Goal: Information Seeking & Learning: Compare options

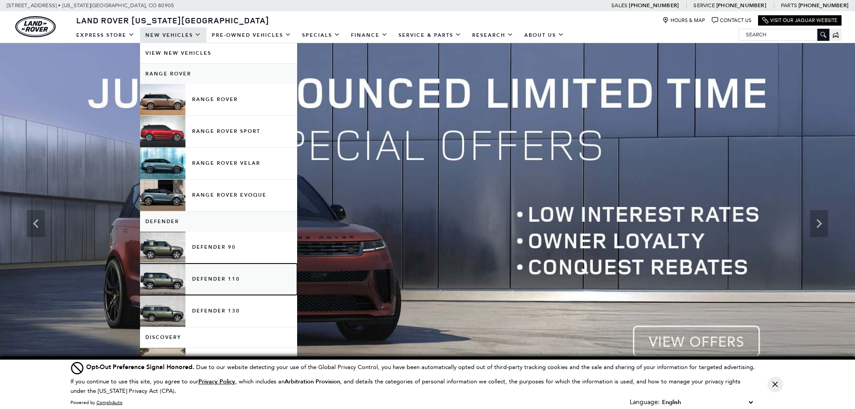
click at [205, 276] on link "Defender 110" at bounding box center [218, 278] width 157 height 31
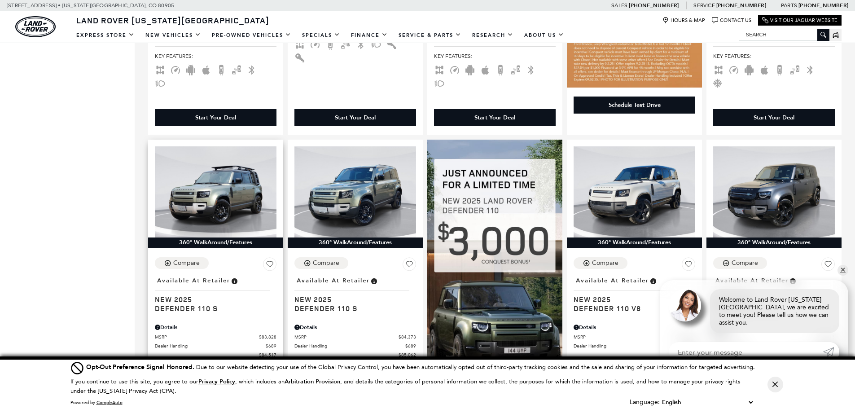
scroll to position [598, 0]
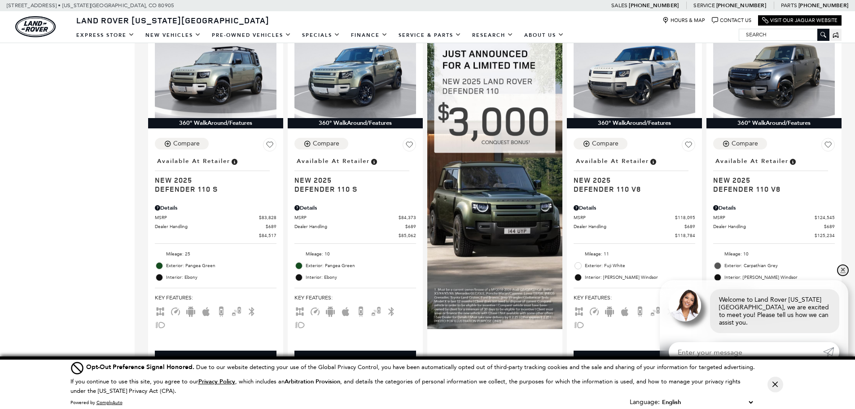
click at [843, 276] on link "✕" at bounding box center [843, 270] width 11 height 11
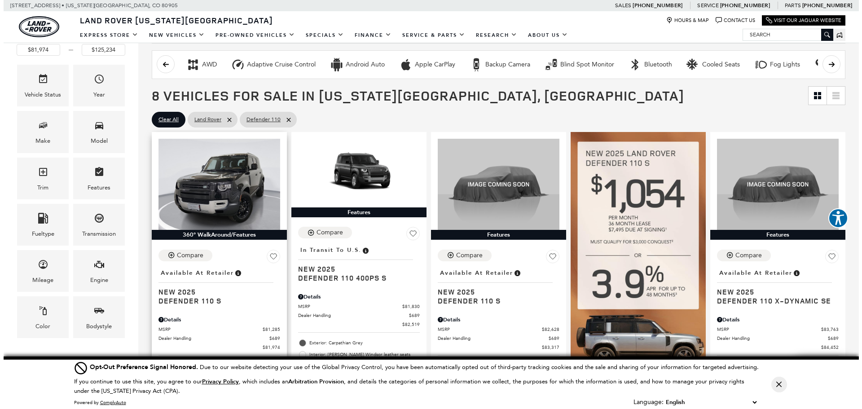
scroll to position [120, 0]
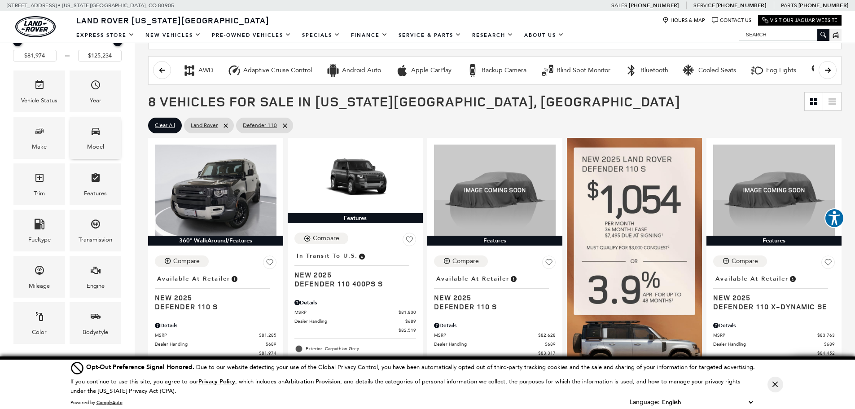
click at [91, 135] on icon "Model" at bounding box center [95, 131] width 11 height 11
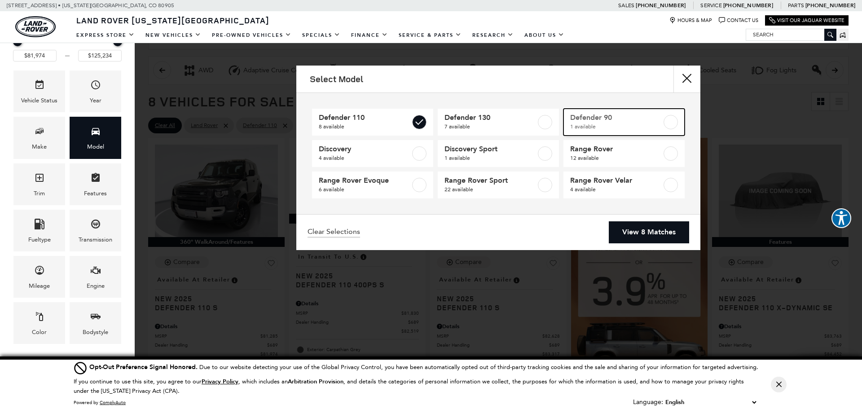
click at [584, 122] on span "Defender 90" at bounding box center [616, 117] width 92 height 9
type input "$65,984"
checkbox input "true"
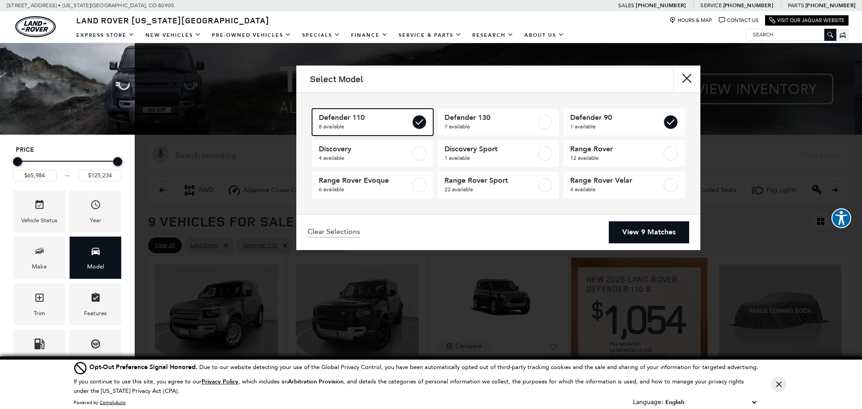
click at [396, 118] on span "Defender 110" at bounding box center [365, 117] width 92 height 9
type input "$65,984"
checkbox input "false"
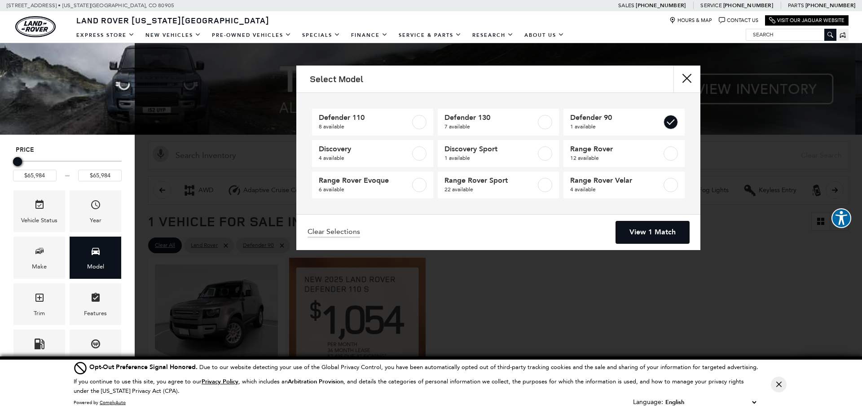
click at [641, 231] on link "View 1 Match" at bounding box center [652, 232] width 73 height 22
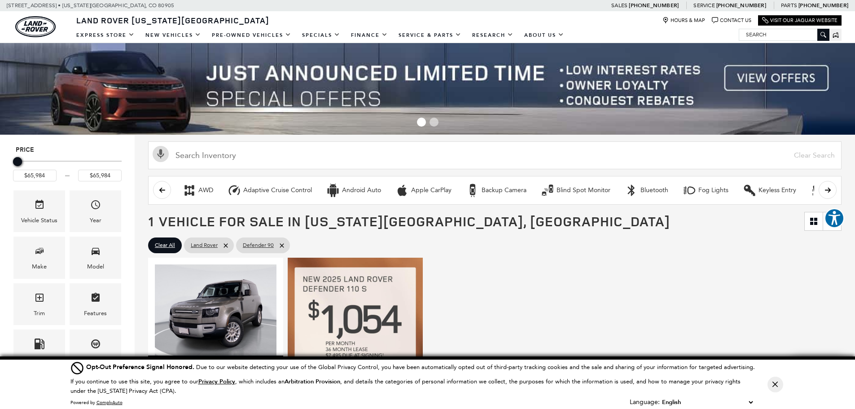
scroll to position [120, 0]
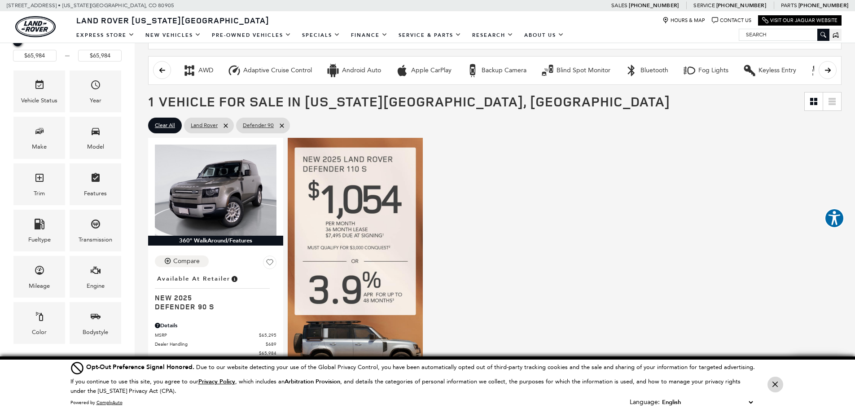
click at [777, 383] on icon "Close Button" at bounding box center [774, 384] width 5 height 5
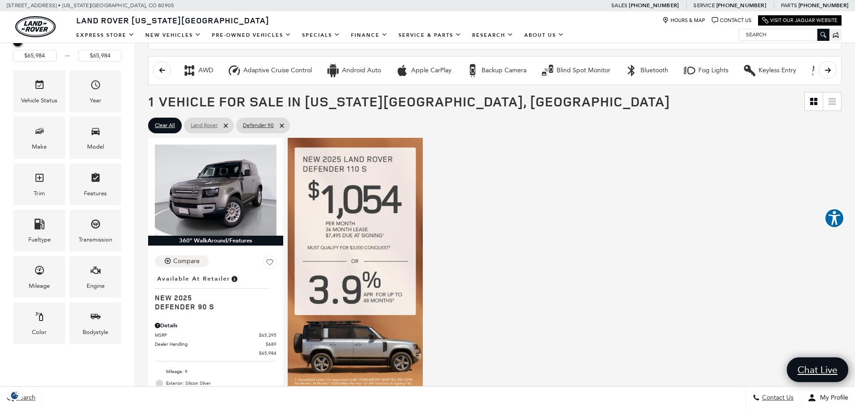
click at [226, 123] on icon at bounding box center [225, 125] width 7 height 7
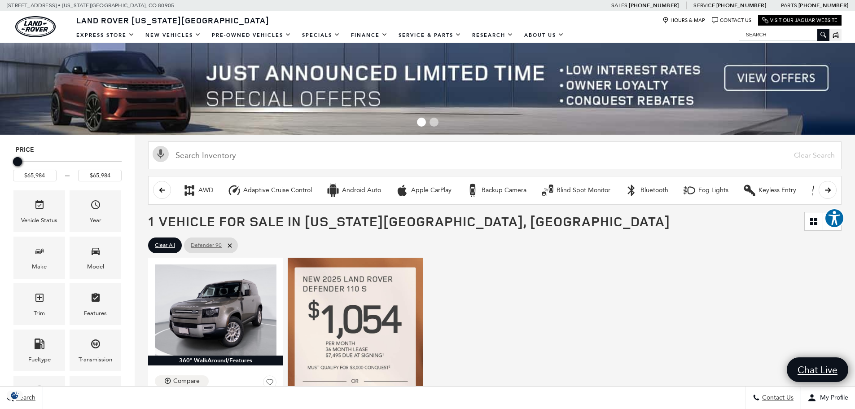
click at [229, 243] on icon at bounding box center [229, 245] width 7 height 7
type input "$54,900"
type input "$161,034"
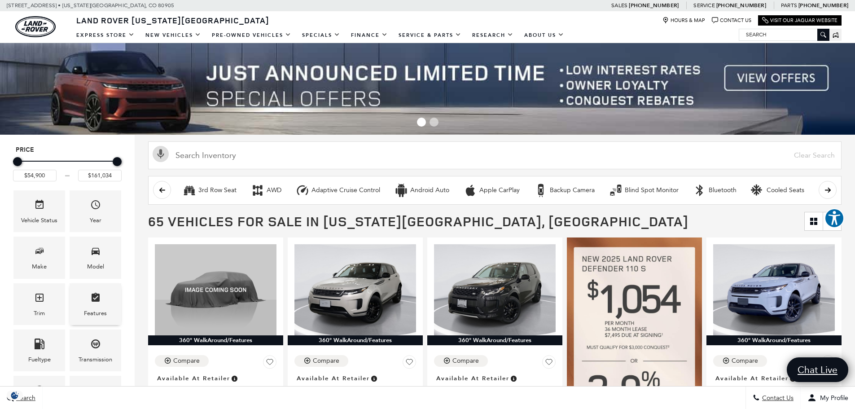
click at [96, 294] on icon "Features" at bounding box center [95, 297] width 11 height 11
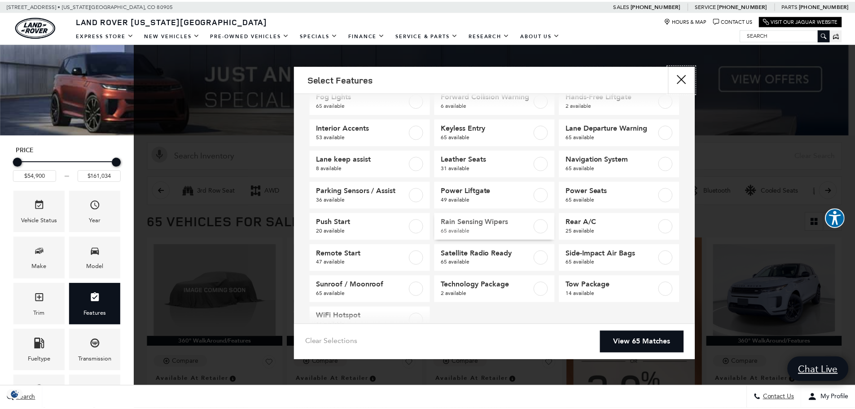
scroll to position [141, 0]
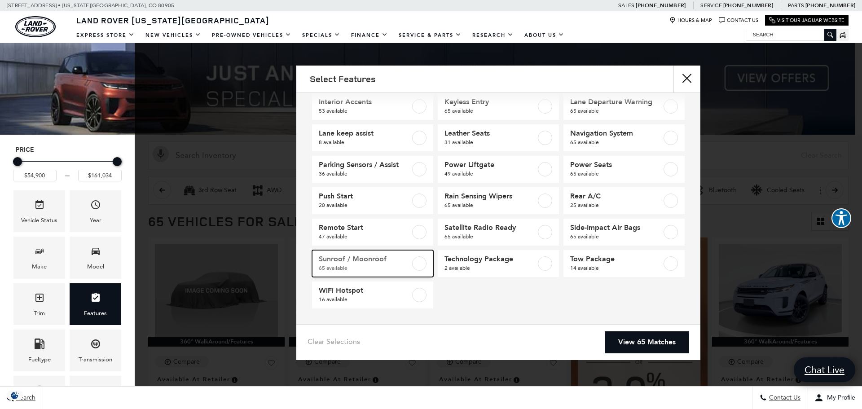
click at [378, 261] on span "Sunroof / Moonroof" at bounding box center [365, 258] width 92 height 9
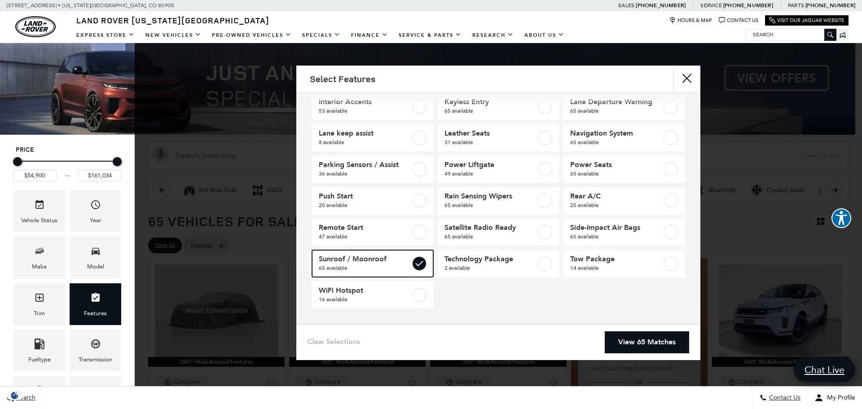
checkbox input "true"
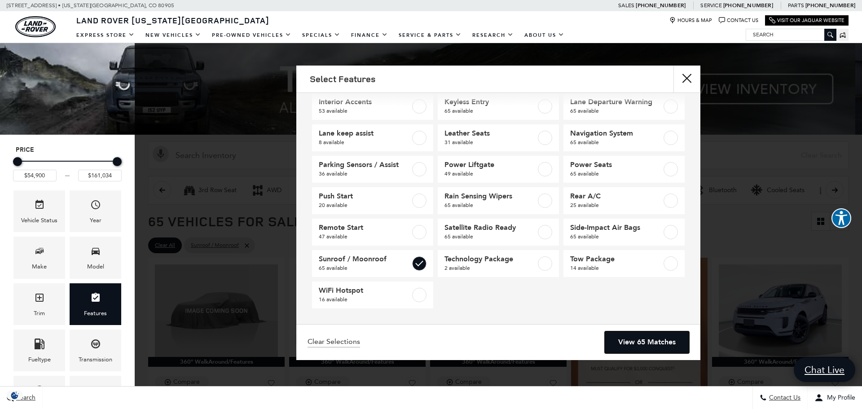
click at [632, 343] on link "View 65 Matches" at bounding box center [647, 342] width 84 height 22
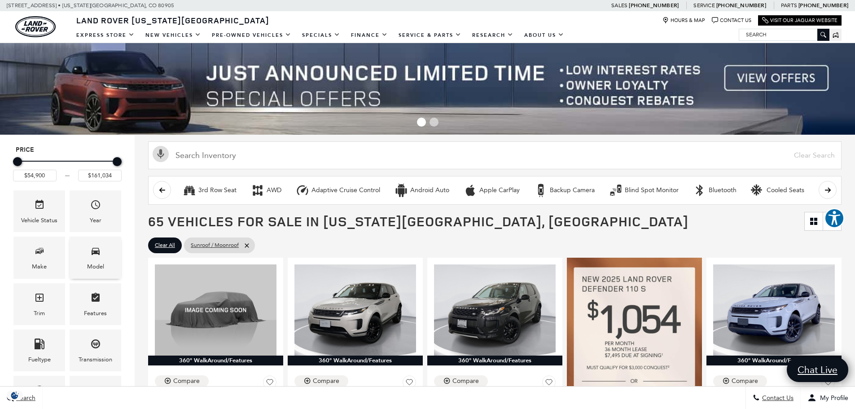
click at [97, 252] on icon "Model" at bounding box center [95, 251] width 11 height 11
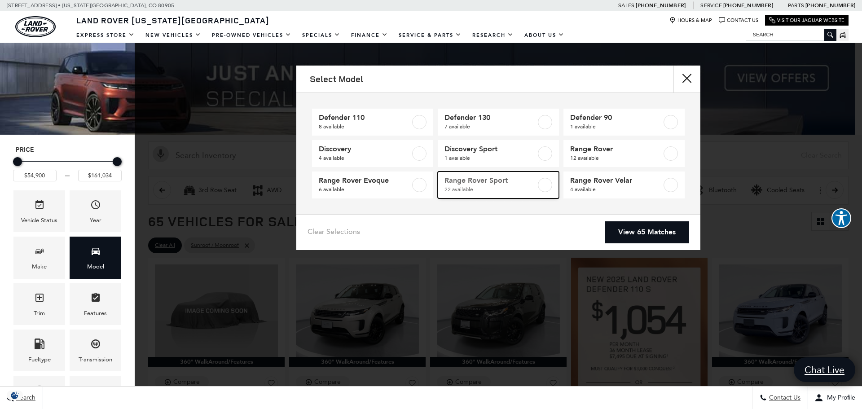
click at [468, 182] on span "Range Rover Sport" at bounding box center [490, 180] width 92 height 9
type input "$88,764"
type input "$127,179"
checkbox input "true"
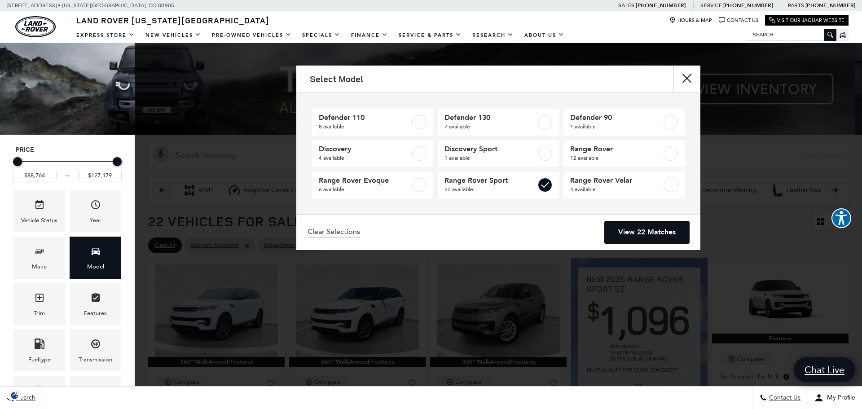
click at [628, 229] on link "View 22 Matches" at bounding box center [647, 232] width 84 height 22
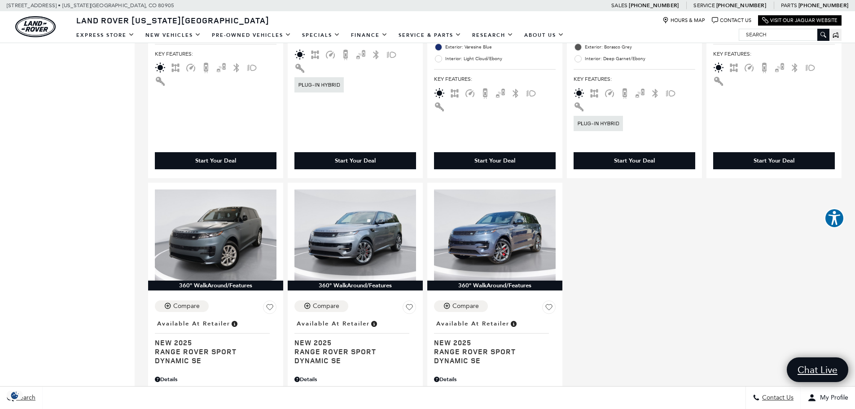
scroll to position [1556, 0]
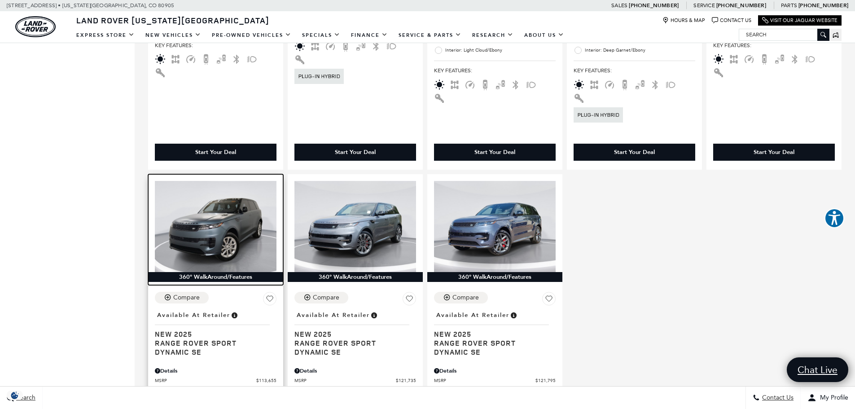
click at [208, 203] on img at bounding box center [216, 226] width 122 height 91
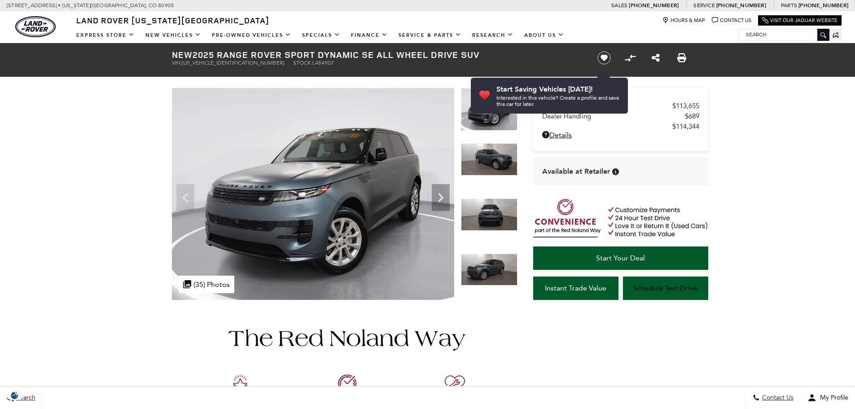
click at [439, 194] on icon "Next" at bounding box center [440, 197] width 5 height 9
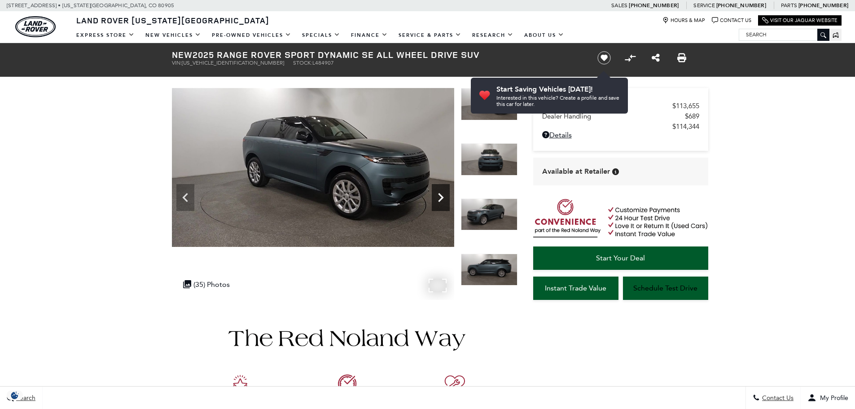
click at [439, 195] on icon "Next" at bounding box center [441, 198] width 18 height 18
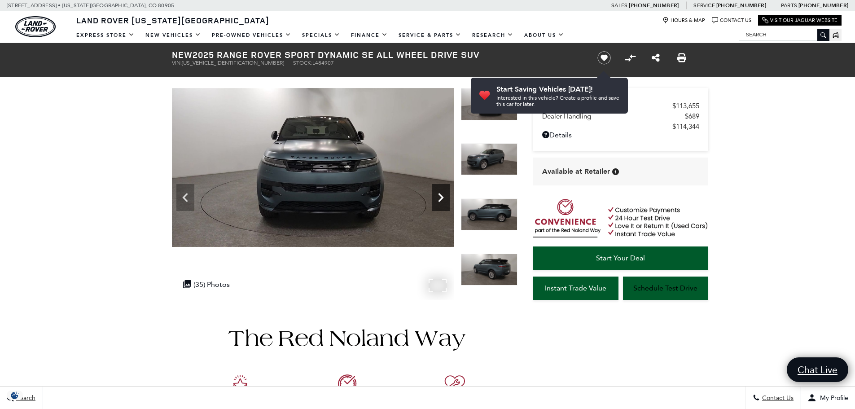
click at [438, 194] on icon "Next" at bounding box center [441, 198] width 18 height 18
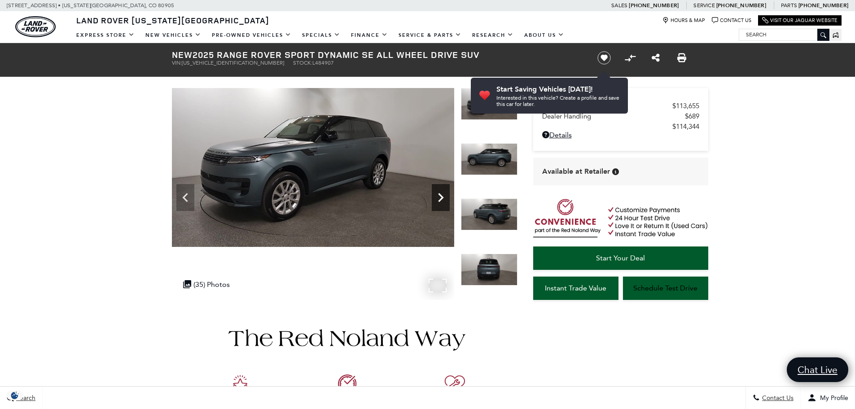
click at [438, 194] on icon "Next" at bounding box center [441, 198] width 18 height 18
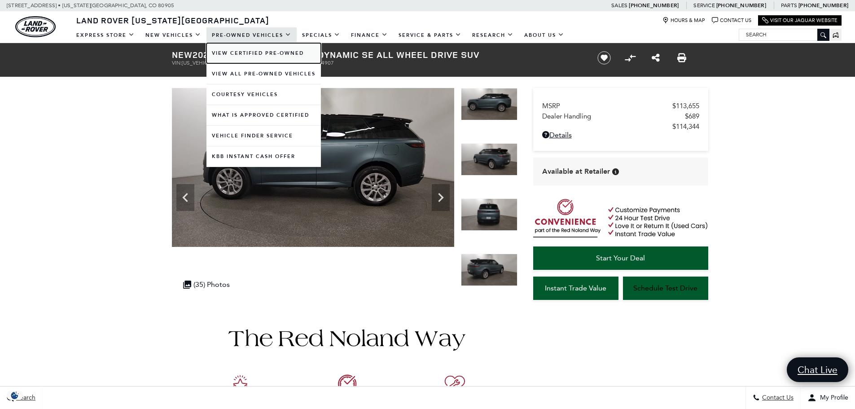
click at [238, 53] on link "View Certified Pre-Owned" at bounding box center [263, 53] width 114 height 20
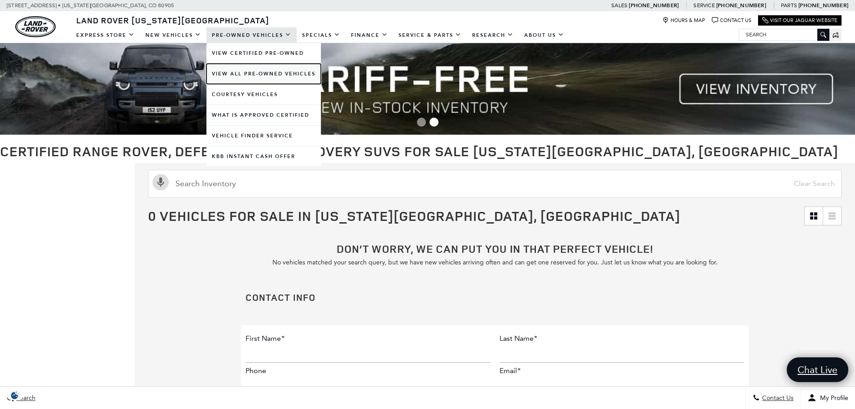
click at [244, 73] on link "View All Pre-Owned Vehicles" at bounding box center [263, 74] width 114 height 20
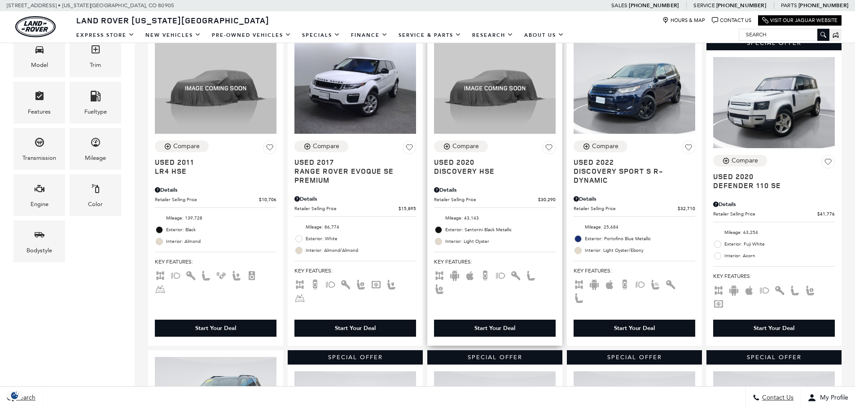
scroll to position [239, 0]
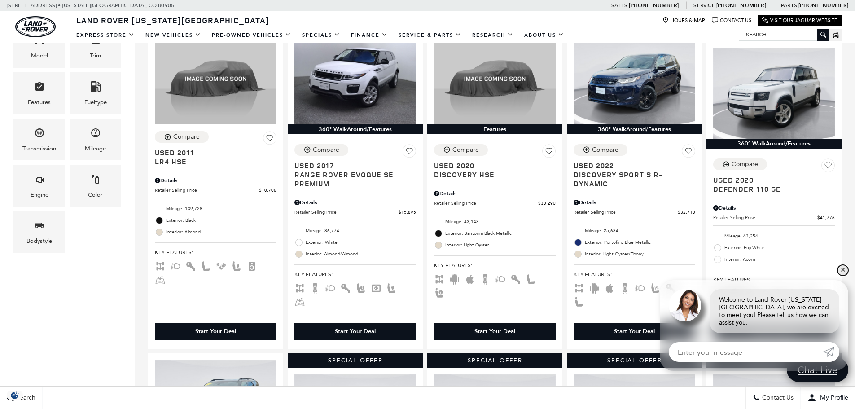
click at [842, 276] on link "✕" at bounding box center [843, 270] width 11 height 11
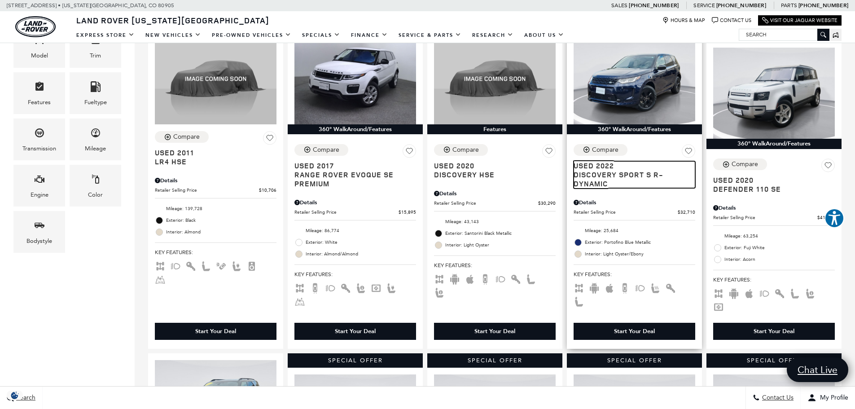
click at [612, 180] on span "Discovery Sport S R-Dynamic" at bounding box center [631, 179] width 115 height 18
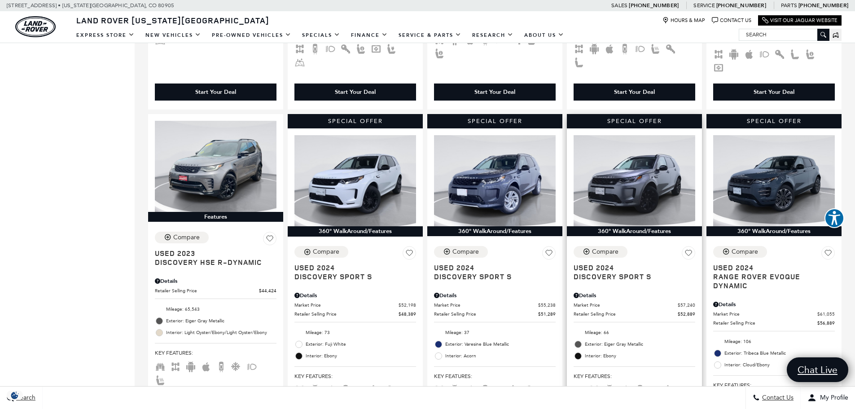
scroll to position [479, 0]
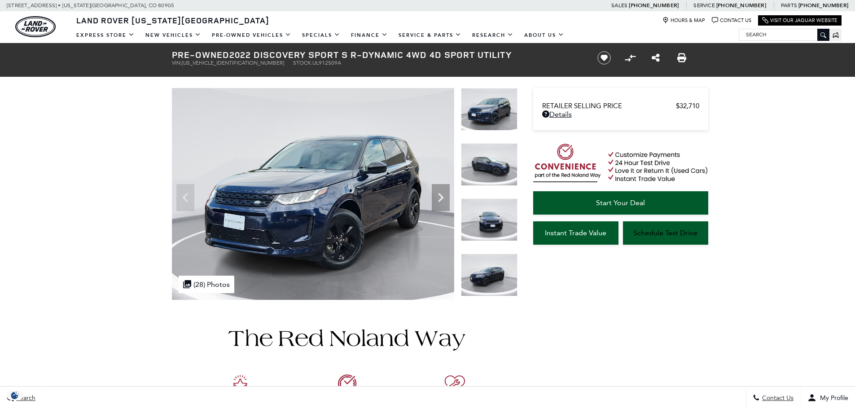
click at [439, 196] on icon "Next" at bounding box center [441, 198] width 18 height 18
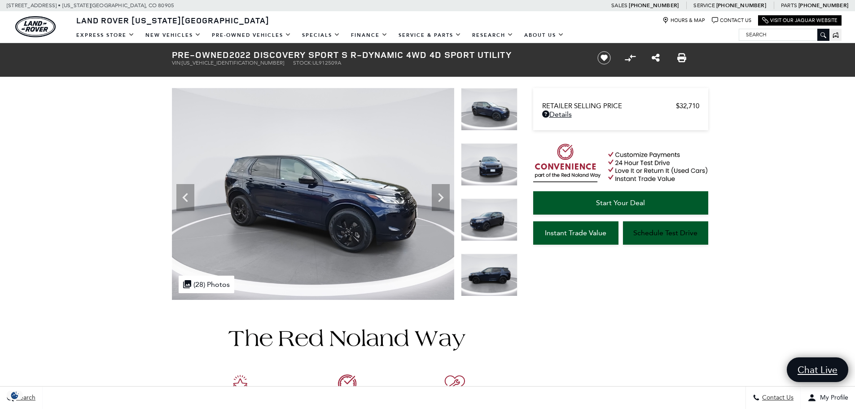
click at [439, 196] on icon "Next" at bounding box center [441, 198] width 18 height 18
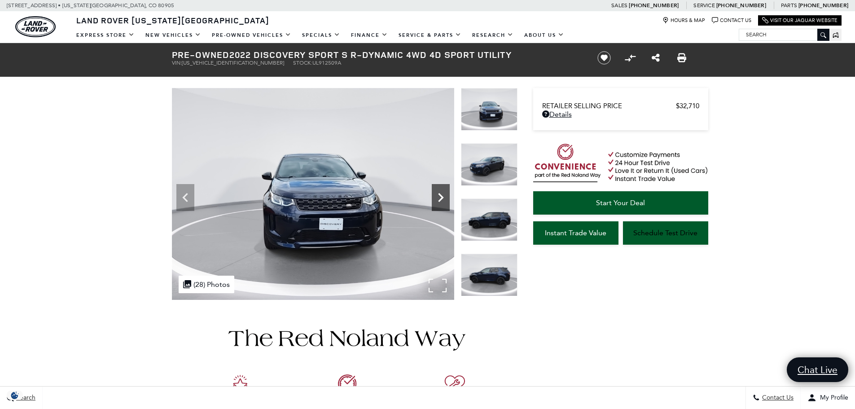
click at [439, 196] on icon "Next" at bounding box center [441, 198] width 18 height 18
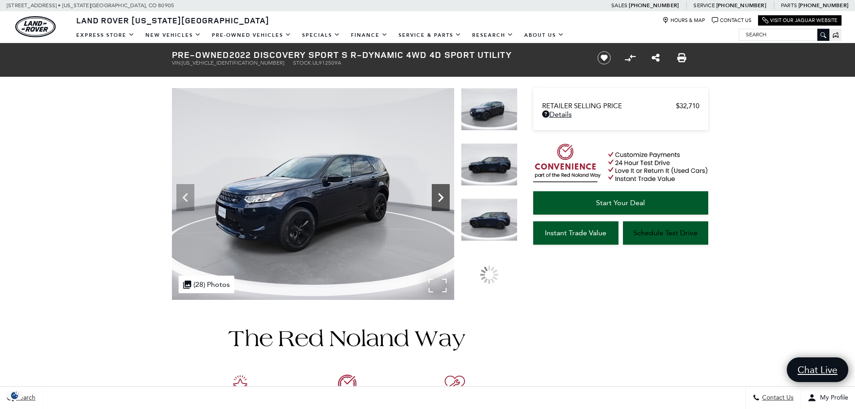
click at [439, 196] on icon "Next" at bounding box center [441, 198] width 18 height 18
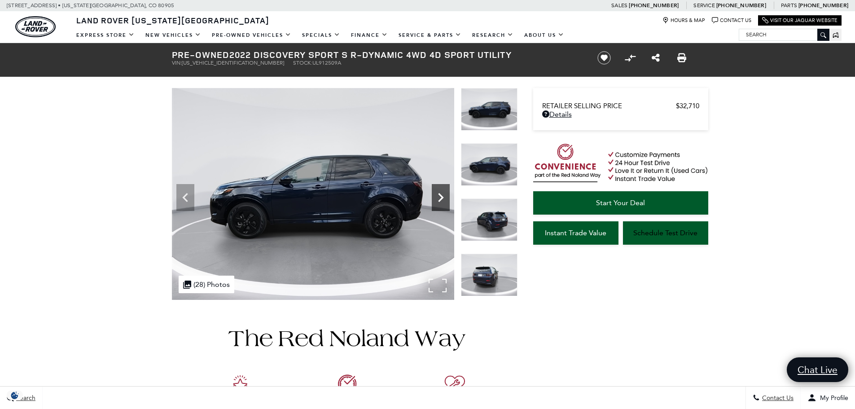
click at [441, 195] on icon "Next" at bounding box center [440, 197] width 5 height 9
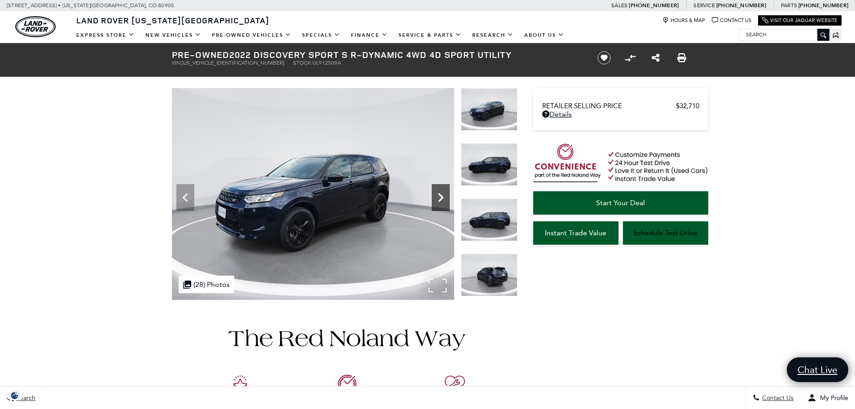
click at [441, 195] on icon "Next" at bounding box center [440, 197] width 5 height 9
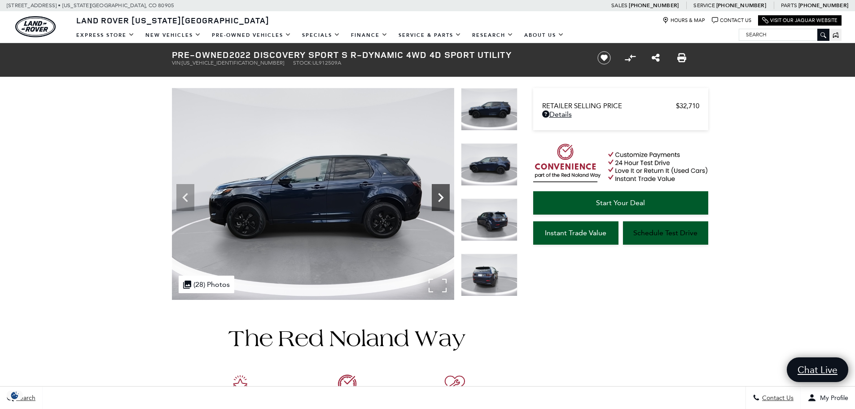
click at [441, 196] on icon "Next" at bounding box center [440, 197] width 5 height 9
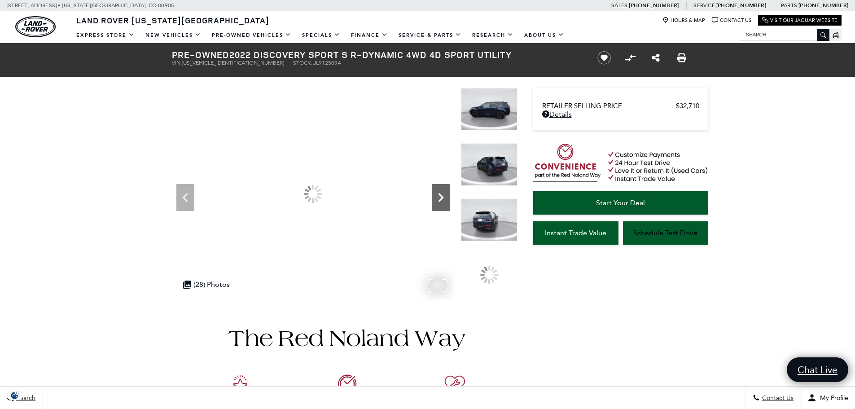
click at [441, 196] on icon "Next" at bounding box center [440, 197] width 5 height 9
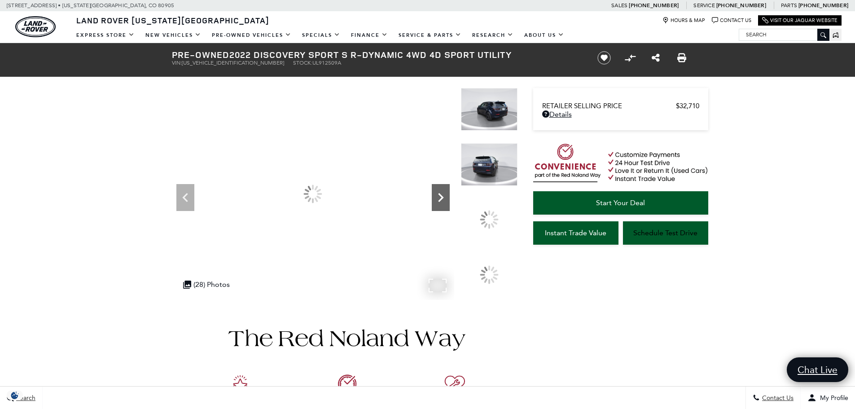
click at [441, 196] on icon "Next" at bounding box center [440, 197] width 5 height 9
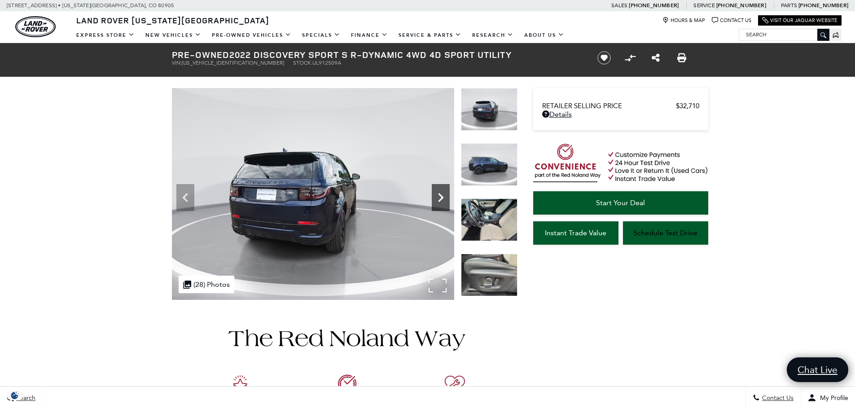
click at [441, 196] on icon "Next" at bounding box center [440, 197] width 5 height 9
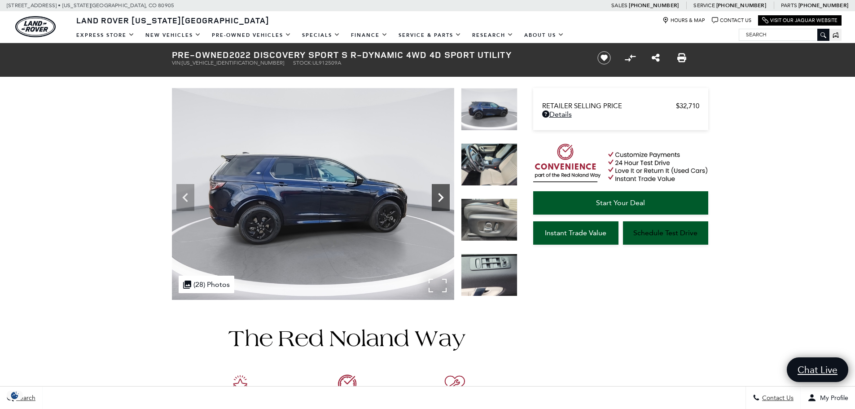
click at [438, 195] on icon "Next" at bounding box center [441, 198] width 18 height 18
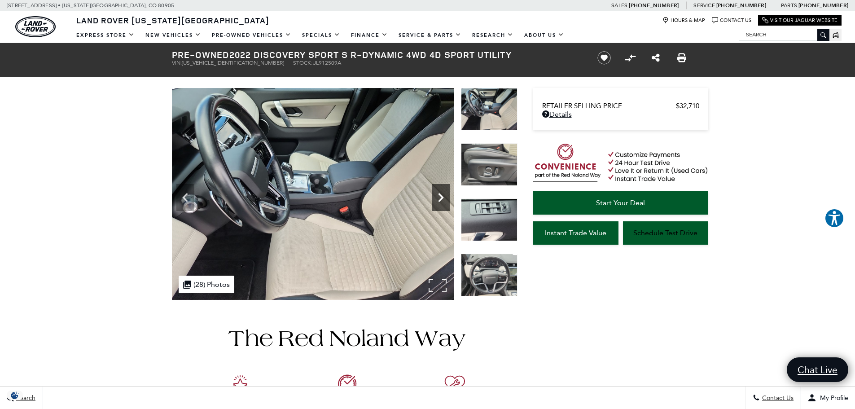
click at [438, 195] on icon "Next" at bounding box center [441, 198] width 18 height 18
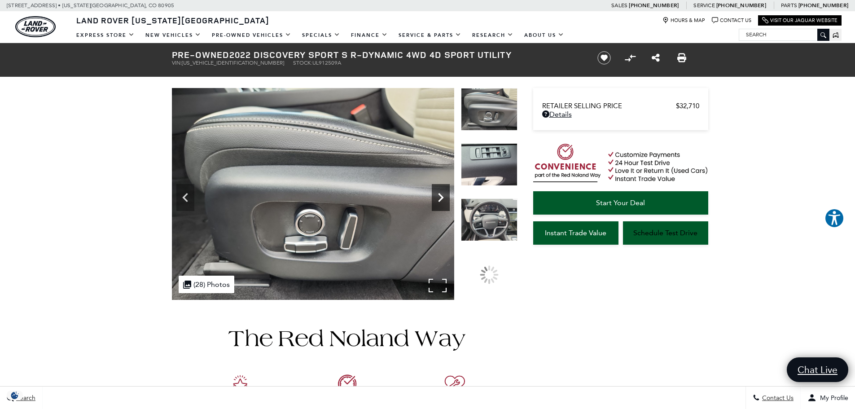
click at [438, 195] on icon "Next" at bounding box center [441, 198] width 18 height 18
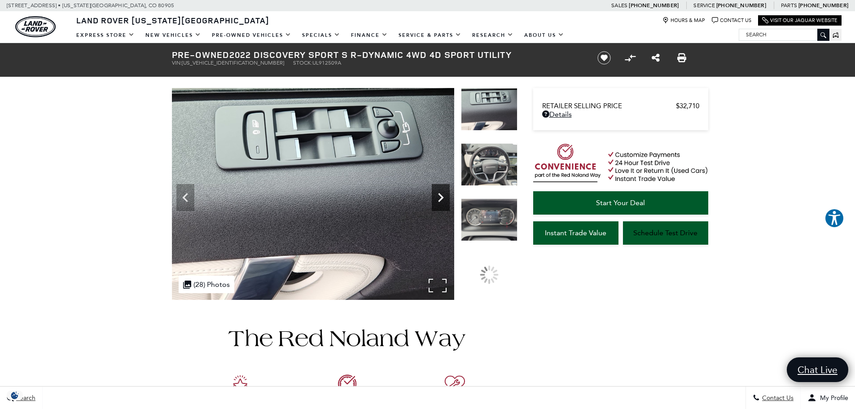
click at [438, 195] on icon "Next" at bounding box center [441, 198] width 18 height 18
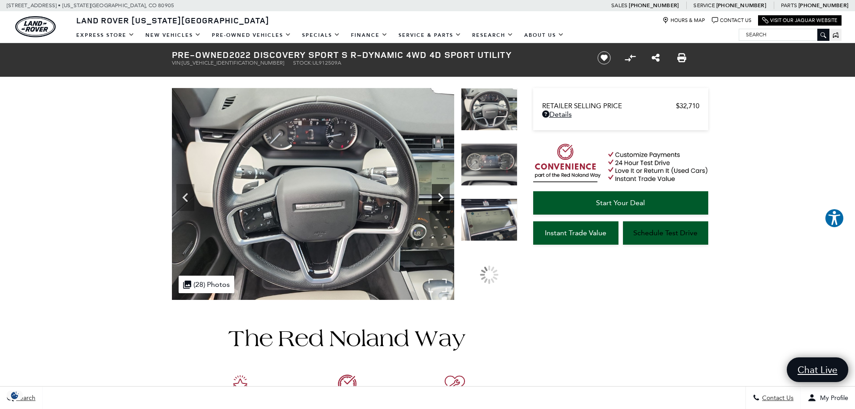
click at [438, 197] on icon "Next" at bounding box center [441, 198] width 18 height 18
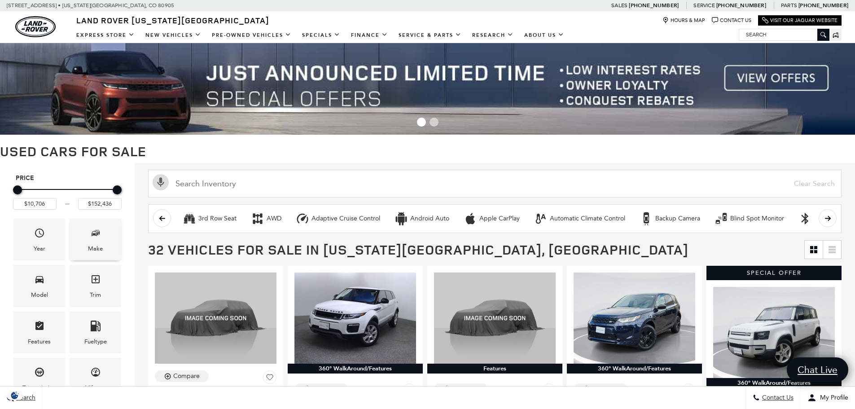
click at [96, 234] on icon "Make" at bounding box center [94, 234] width 5 height 4
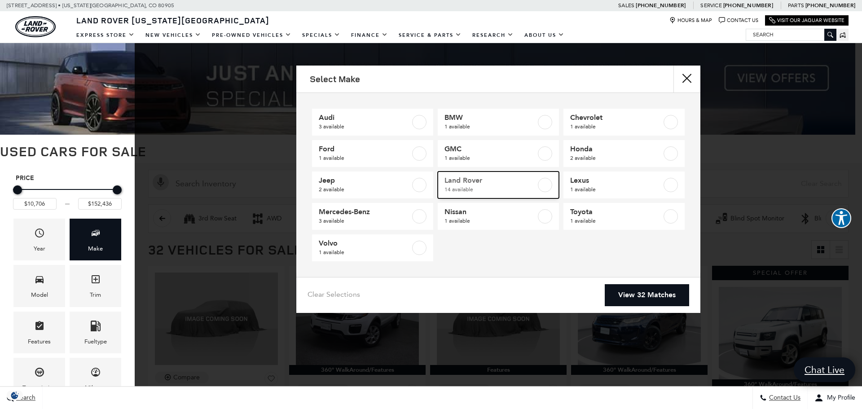
click at [467, 182] on span "Land Rover" at bounding box center [490, 180] width 92 height 9
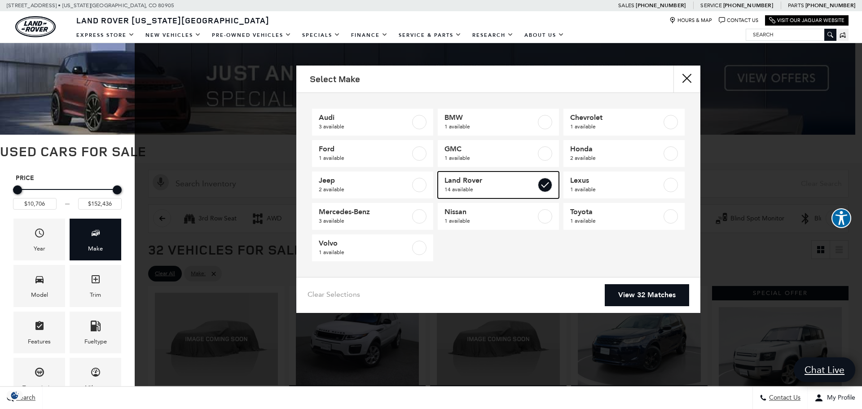
checkbox input "true"
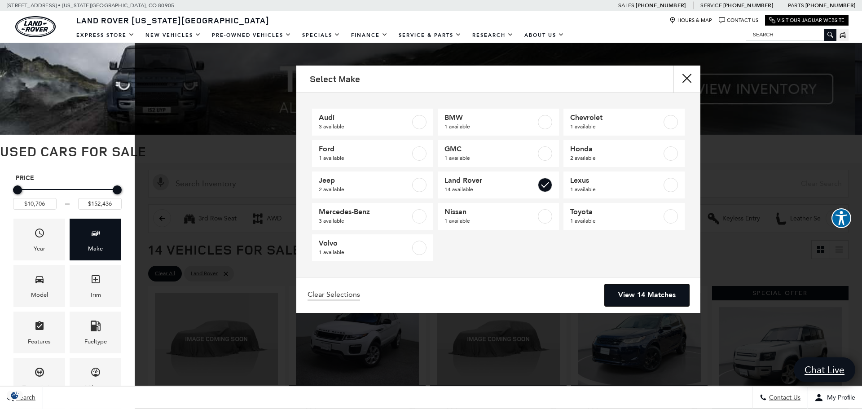
drag, startPoint x: 641, startPoint y: 294, endPoint x: 627, endPoint y: 283, distance: 18.6
click at [642, 293] on link "View 14 Matches" at bounding box center [647, 295] width 84 height 22
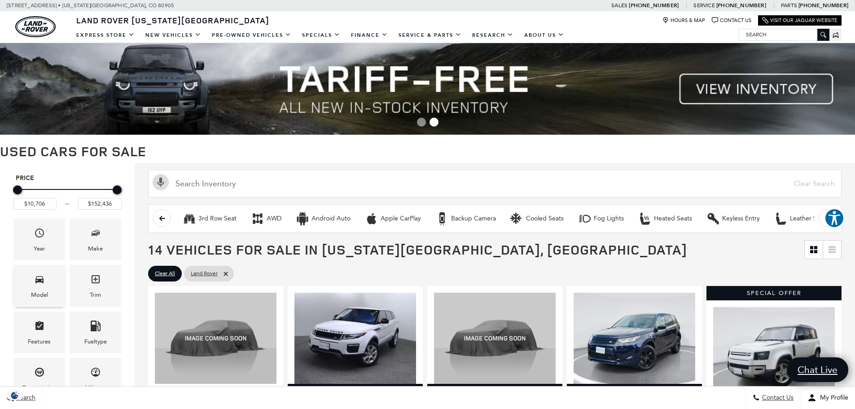
click at [29, 286] on div "Model" at bounding box center [39, 286] width 52 height 42
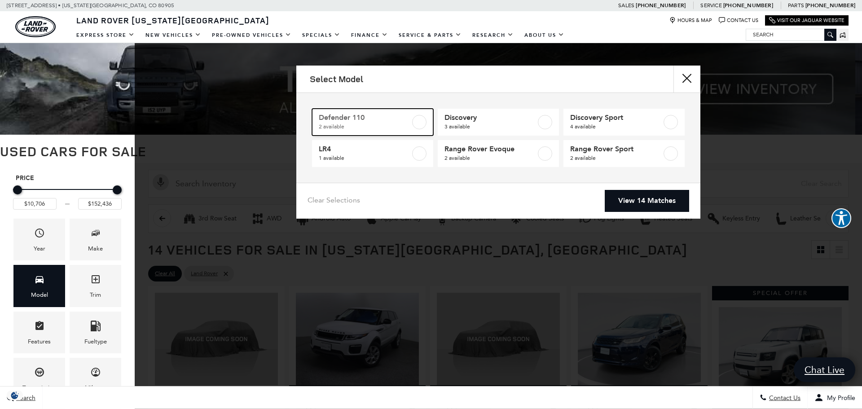
click at [381, 119] on span "Defender 110" at bounding box center [365, 117] width 92 height 9
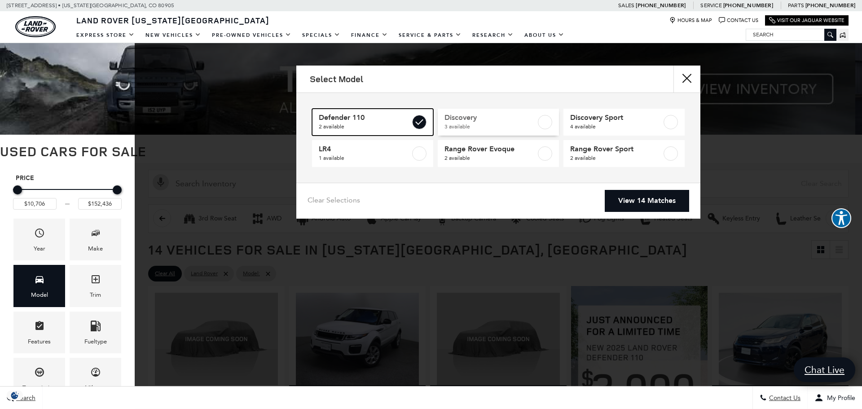
type input "$41,776"
type input "$58,835"
checkbox input "true"
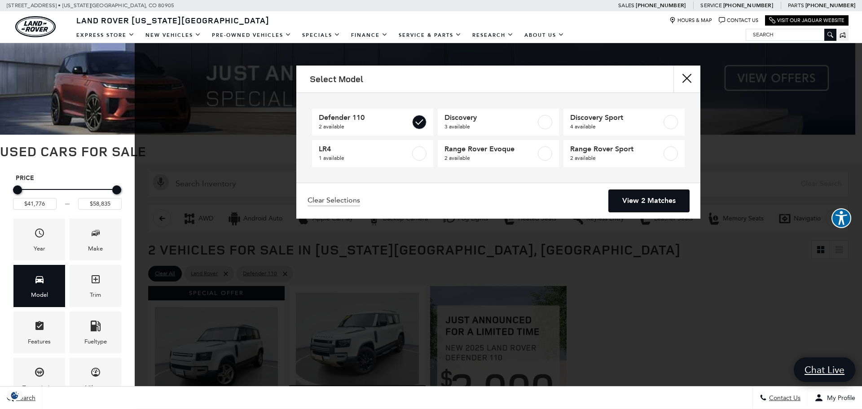
click at [637, 198] on link "View 2 Matches" at bounding box center [649, 201] width 80 height 22
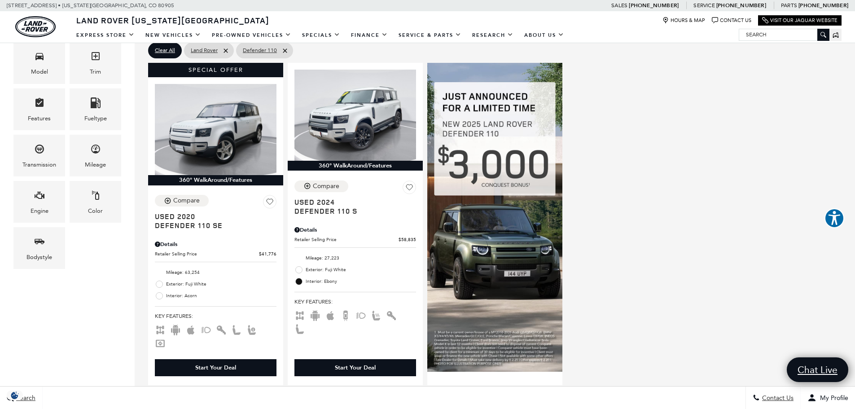
scroll to position [239, 0]
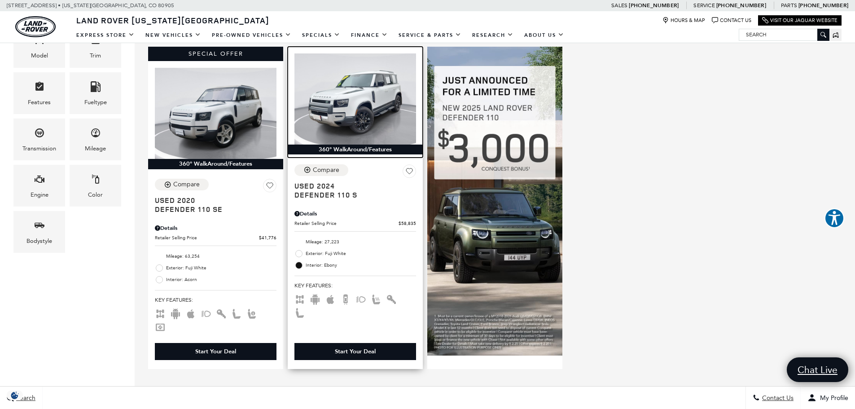
click at [355, 106] on img at bounding box center [355, 98] width 122 height 91
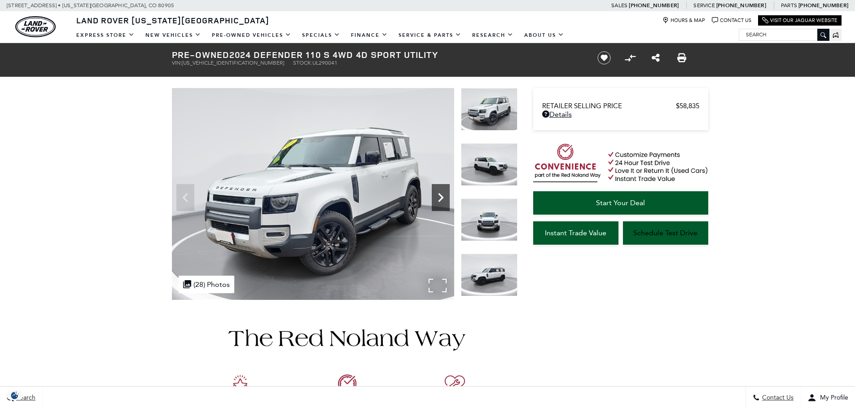
click at [440, 195] on icon "Next" at bounding box center [440, 197] width 5 height 9
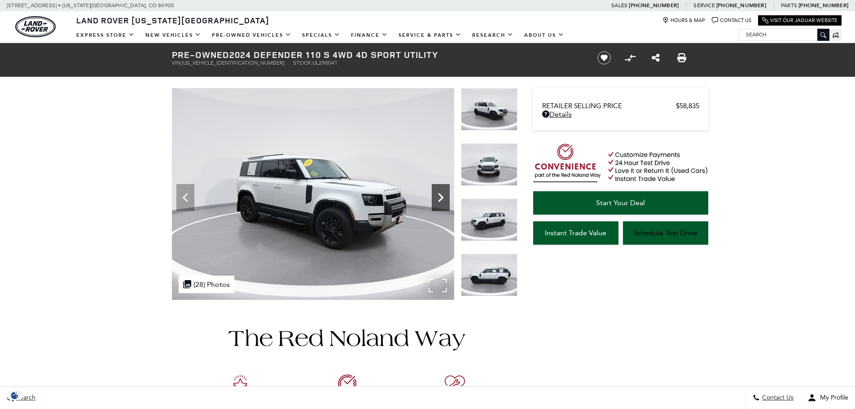
click at [439, 194] on icon "Next" at bounding box center [440, 197] width 5 height 9
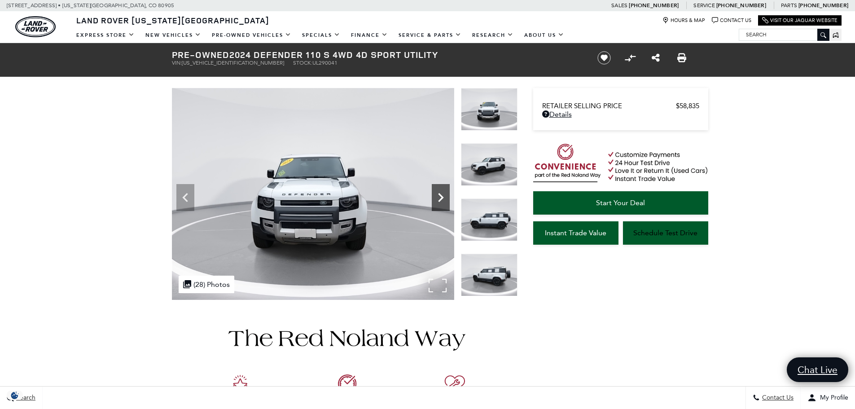
click at [439, 194] on icon "Next" at bounding box center [440, 197] width 5 height 9
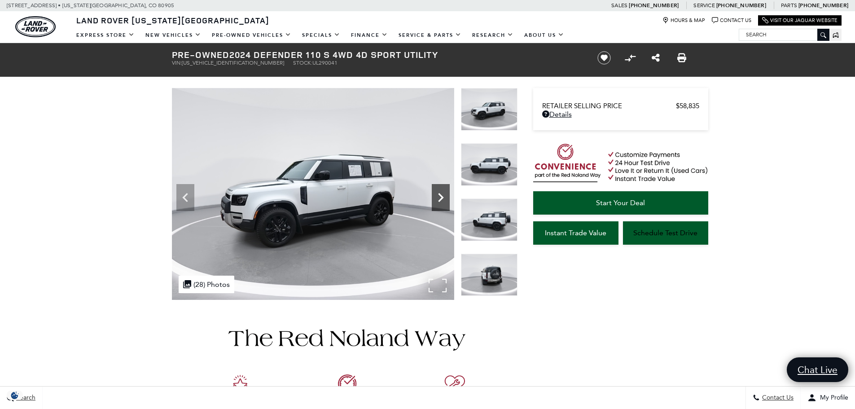
click at [439, 194] on icon "Next" at bounding box center [440, 197] width 5 height 9
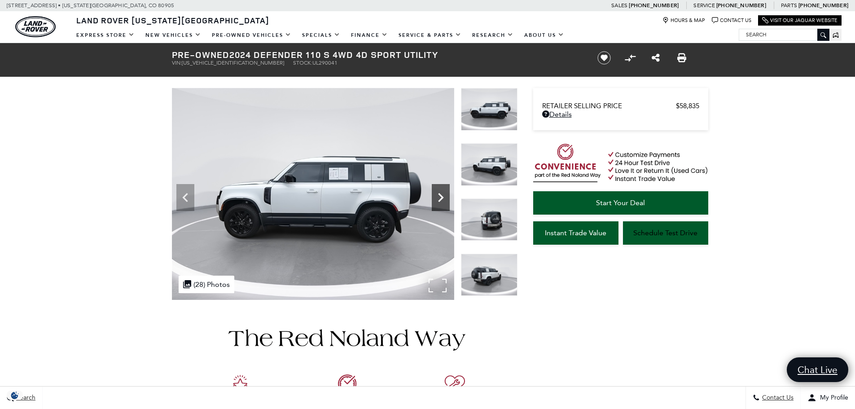
click at [439, 194] on icon "Next" at bounding box center [440, 197] width 5 height 9
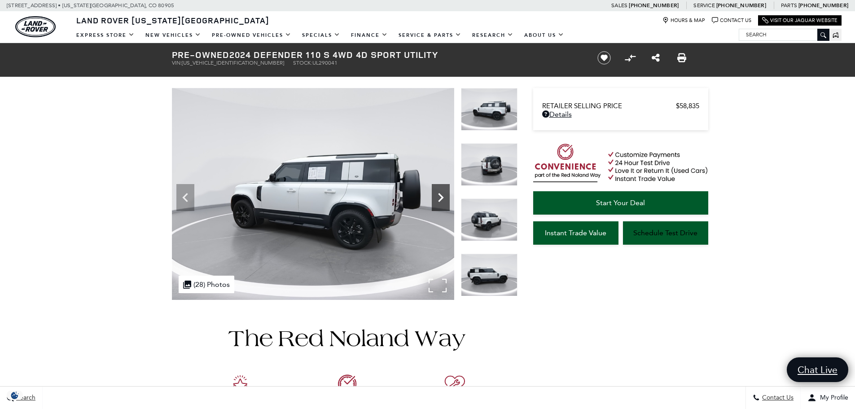
click at [439, 194] on icon "Next" at bounding box center [440, 197] width 5 height 9
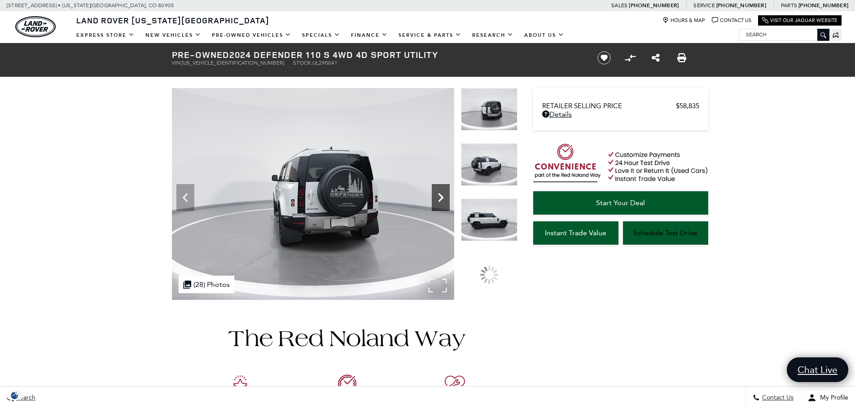
click at [439, 194] on icon "Next" at bounding box center [440, 197] width 5 height 9
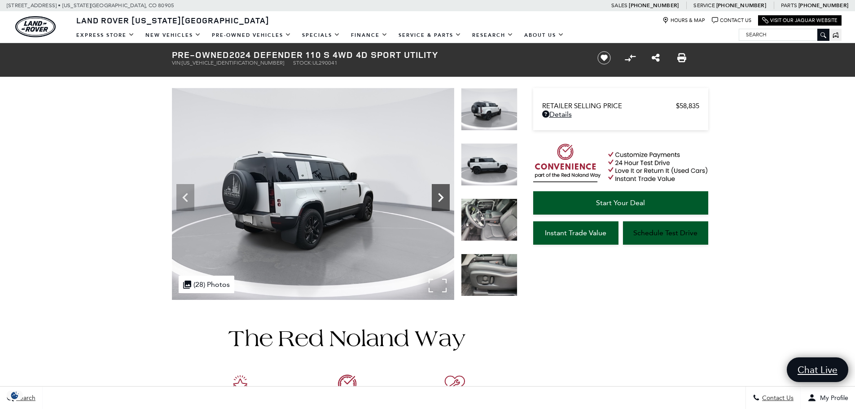
click at [439, 193] on icon "Next" at bounding box center [441, 198] width 18 height 18
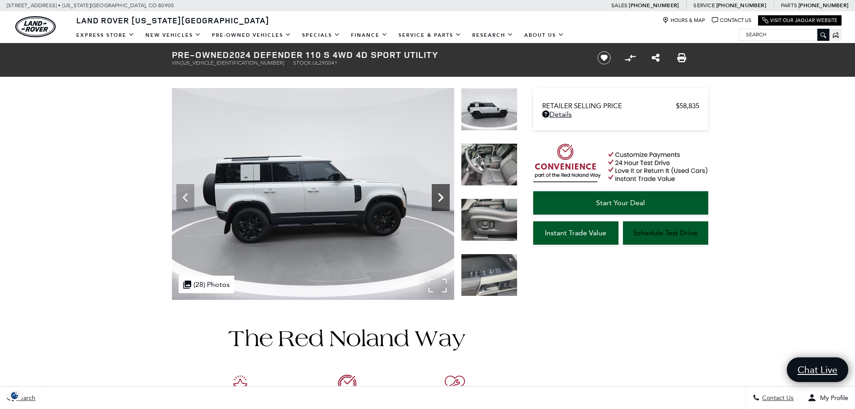
click at [439, 193] on icon "Next" at bounding box center [441, 198] width 18 height 18
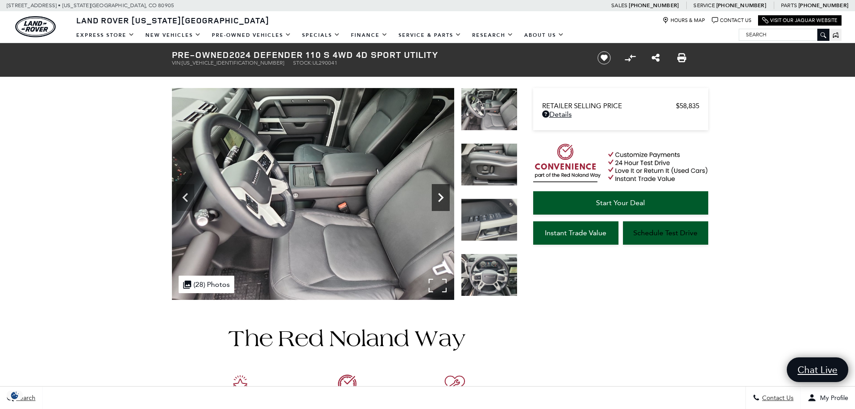
click at [439, 193] on icon "Next" at bounding box center [441, 198] width 18 height 18
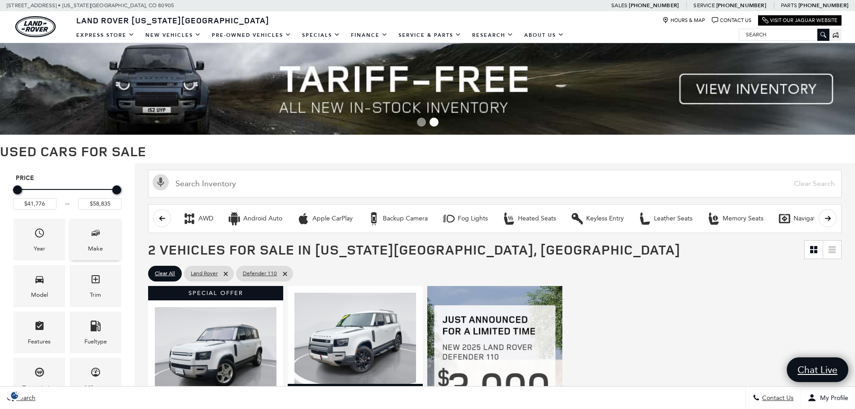
click at [92, 238] on icon "Make" at bounding box center [95, 233] width 11 height 11
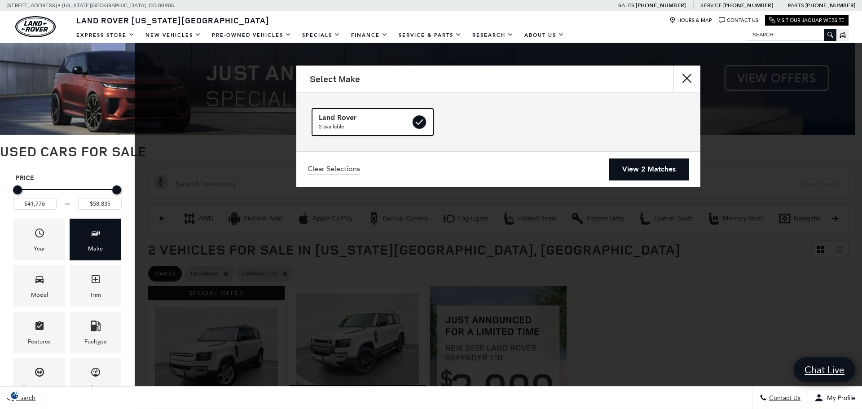
click at [413, 121] on label at bounding box center [419, 122] width 14 height 14
checkbox input "false"
click at [685, 77] on button "close" at bounding box center [686, 79] width 27 height 27
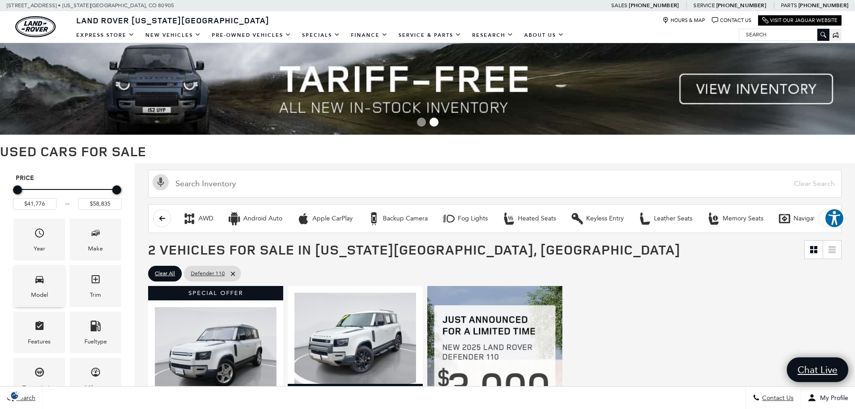
click at [37, 283] on icon "Model" at bounding box center [39, 279] width 11 height 11
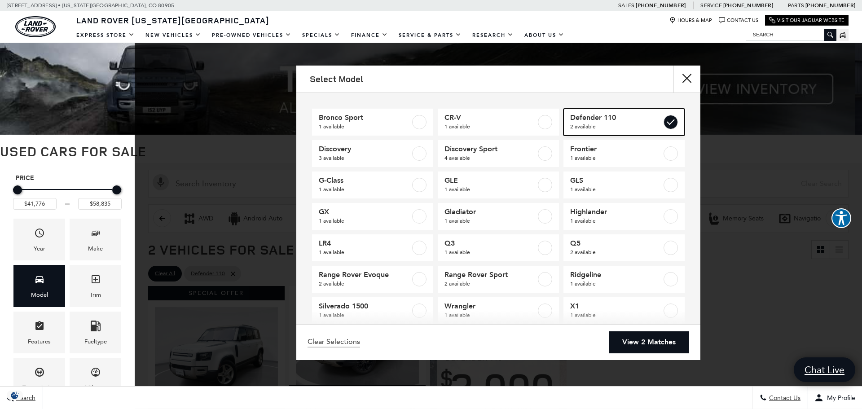
click at [640, 122] on span "Defender 110" at bounding box center [616, 117] width 92 height 9
type input "$10,706"
type input "$152,436"
checkbox input "false"
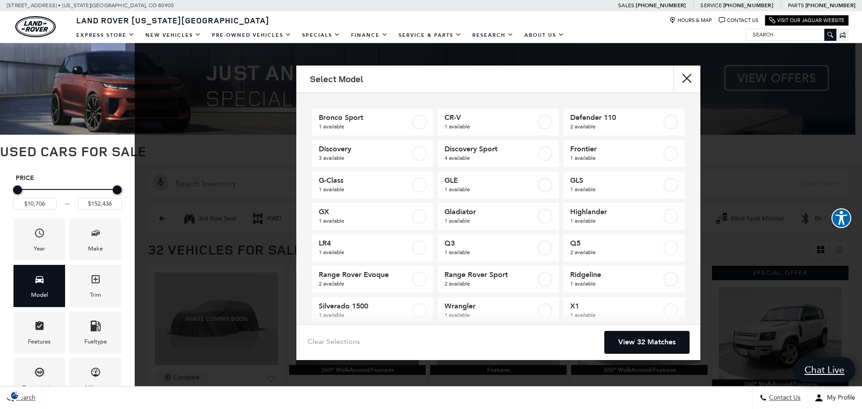
click at [628, 340] on link "View 32 Matches" at bounding box center [647, 342] width 84 height 22
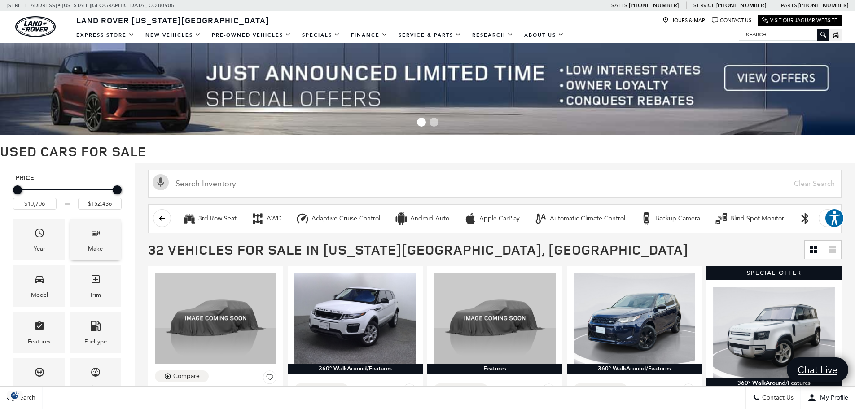
click at [96, 237] on icon "Make" at bounding box center [95, 233] width 11 height 11
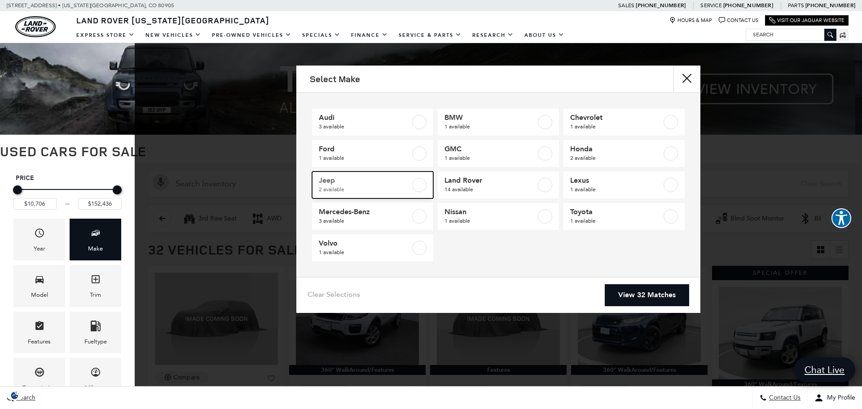
click at [347, 181] on span "Jeep" at bounding box center [365, 180] width 92 height 9
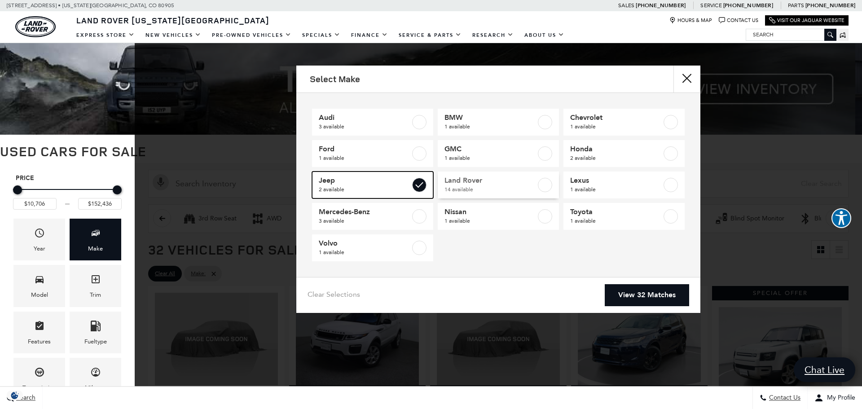
type input "$15,459"
type input "$39,201"
checkbox input "true"
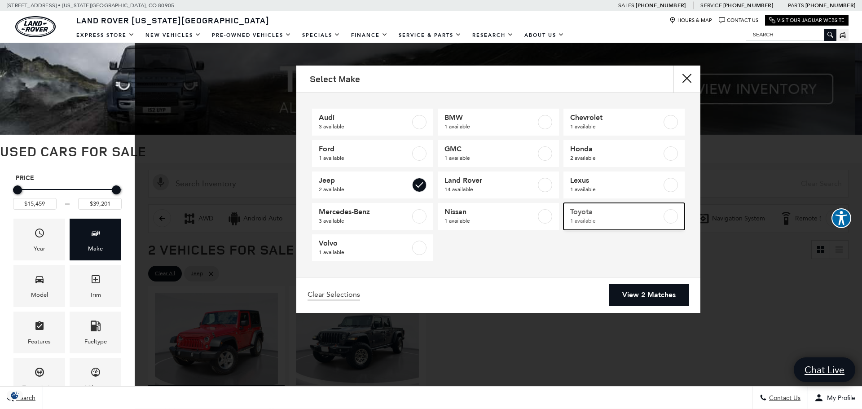
click at [583, 214] on span "Toyota" at bounding box center [616, 211] width 92 height 9
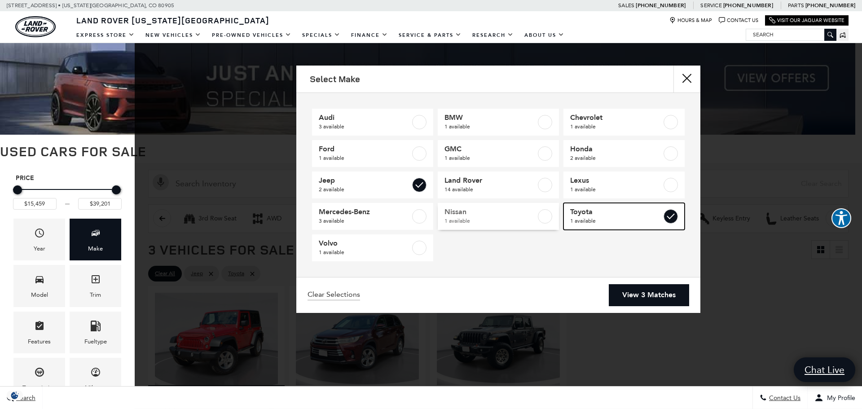
checkbox input "true"
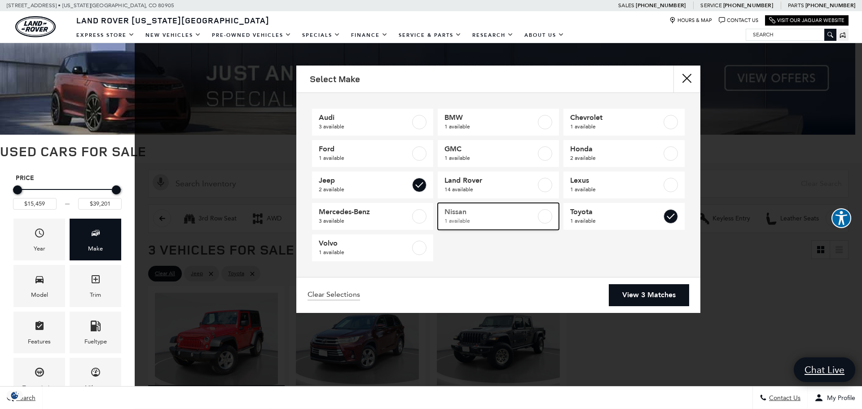
click at [462, 215] on span "Nissan" at bounding box center [490, 211] width 92 height 9
type input "$39,855"
checkbox input "true"
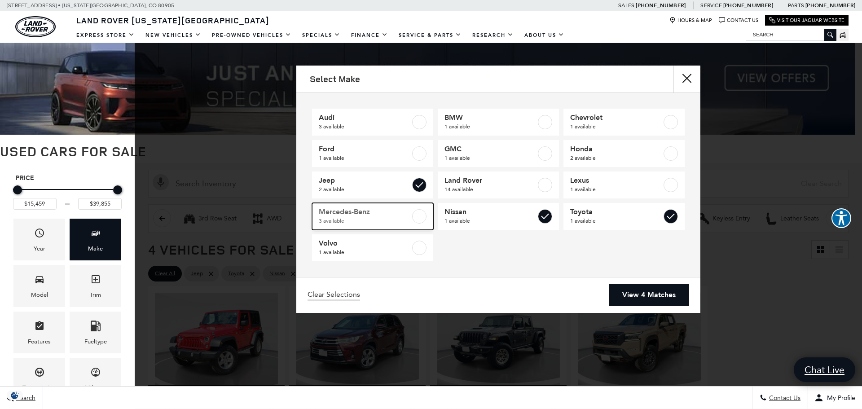
click at [339, 212] on span "Mercedes-Benz" at bounding box center [365, 211] width 92 height 9
type input "$67,776"
checkbox input "true"
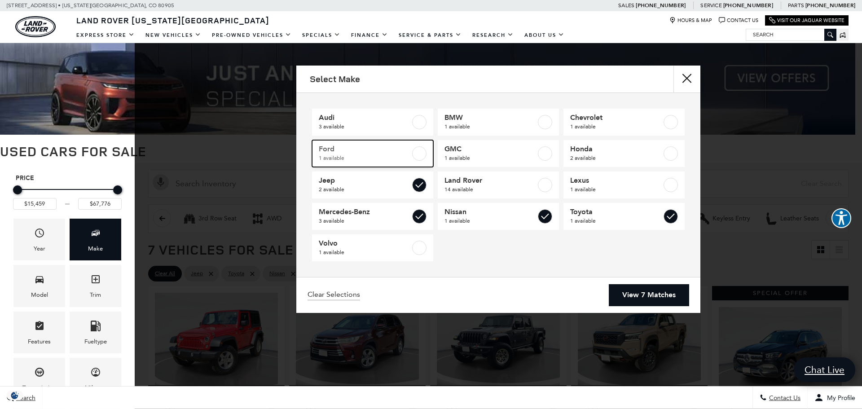
click at [335, 149] on span "Ford" at bounding box center [365, 149] width 92 height 9
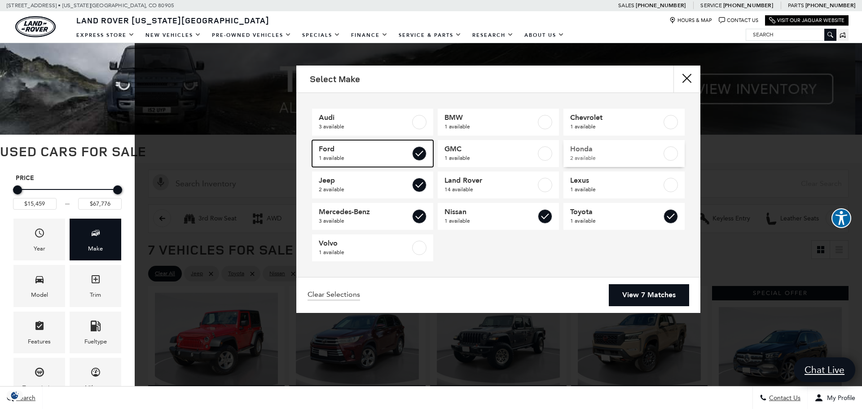
checkbox input "true"
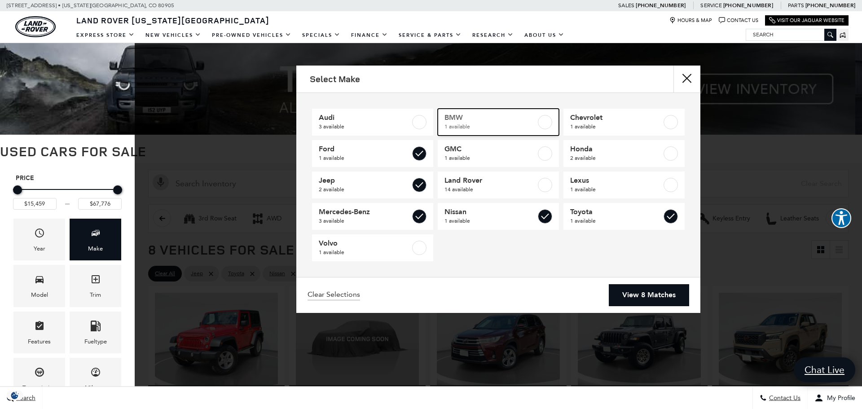
click at [458, 123] on span "1 available" at bounding box center [490, 126] width 92 height 9
checkbox input "true"
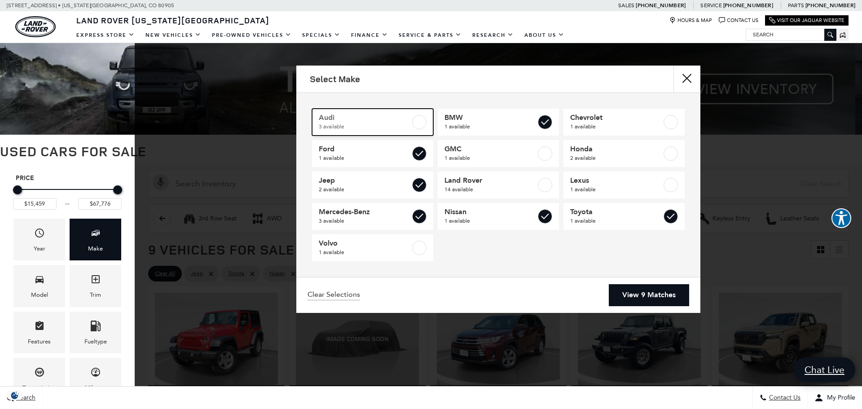
click at [342, 118] on span "Audi" at bounding box center [365, 117] width 92 height 9
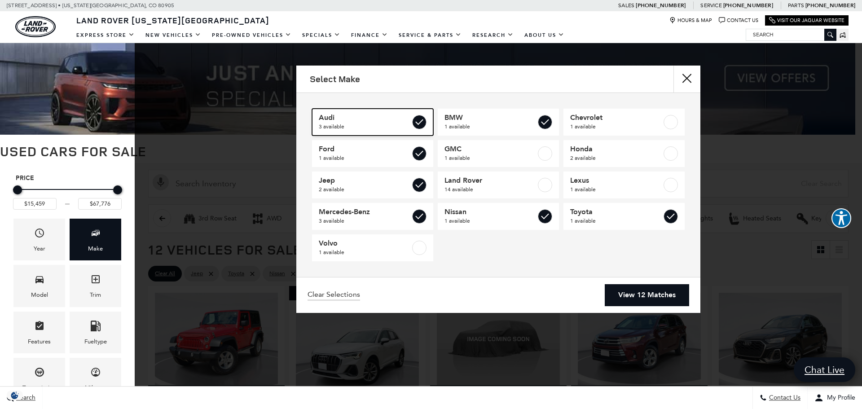
click at [362, 118] on span "Audi" at bounding box center [365, 117] width 92 height 9
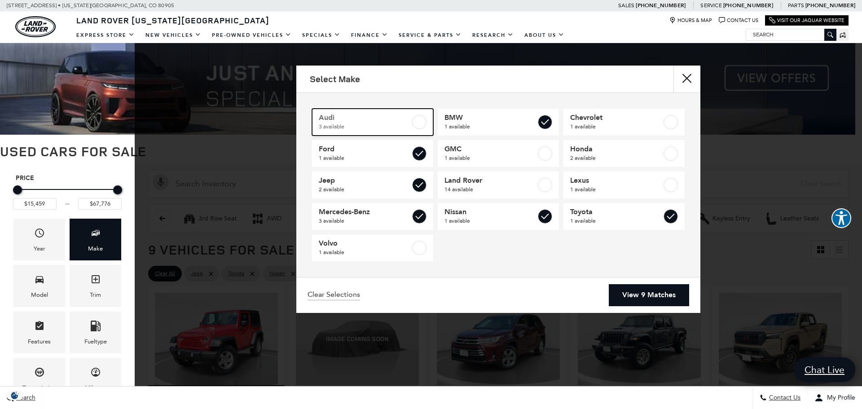
checkbox input "false"
click at [630, 296] on link "View 9 Matches" at bounding box center [649, 295] width 80 height 22
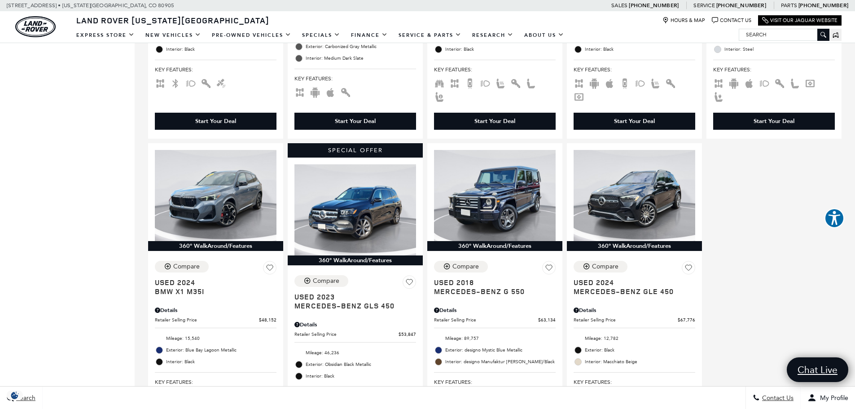
scroll to position [239, 0]
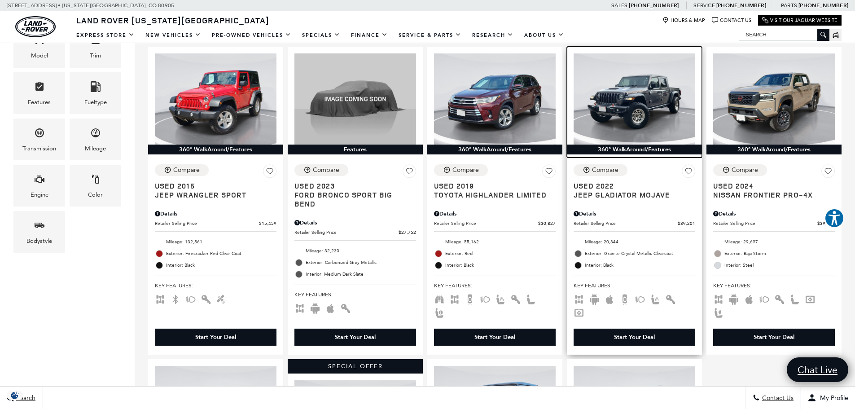
click at [645, 104] on img at bounding box center [635, 98] width 122 height 91
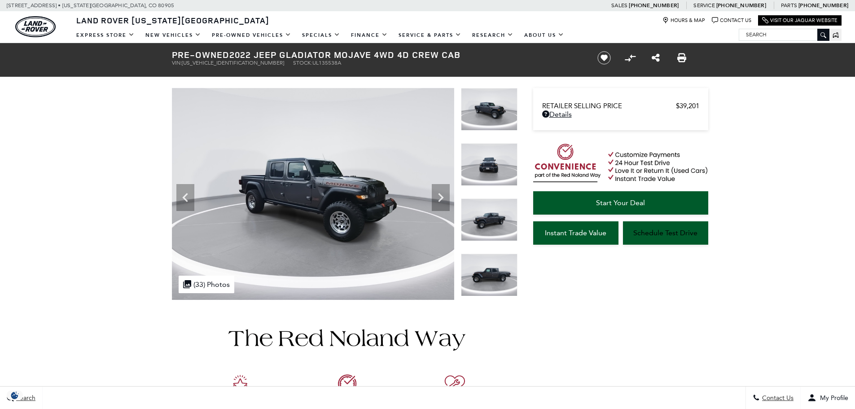
click at [437, 196] on icon "Next" at bounding box center [441, 198] width 18 height 18
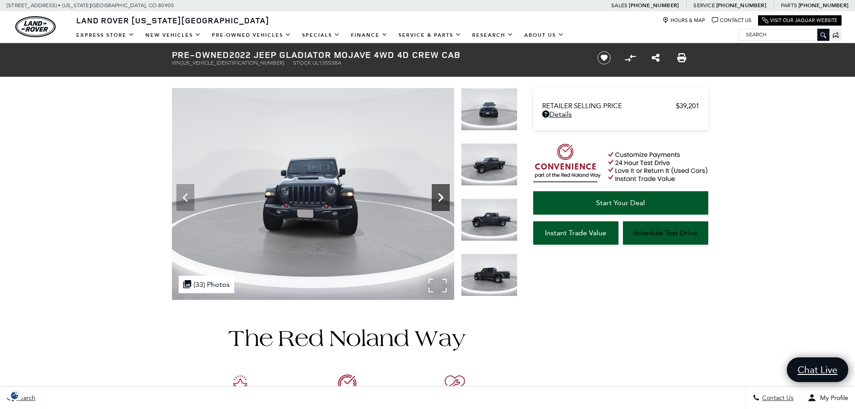
click at [439, 194] on icon "Next" at bounding box center [440, 197] width 5 height 9
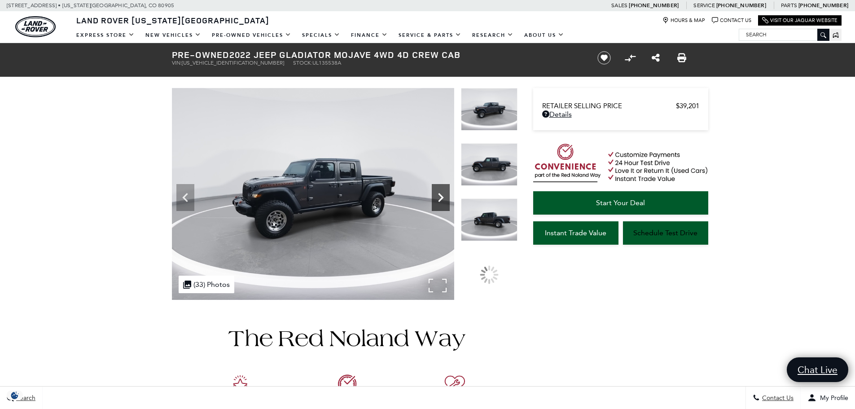
click at [439, 194] on icon "Next" at bounding box center [440, 197] width 5 height 9
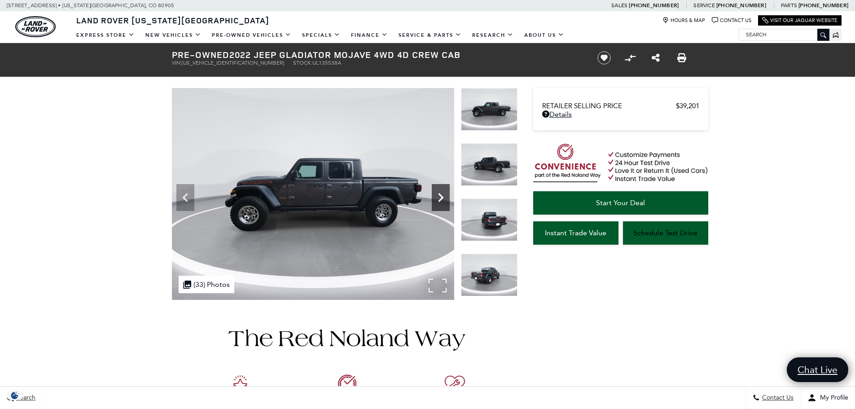
click at [439, 194] on icon "Next" at bounding box center [440, 197] width 5 height 9
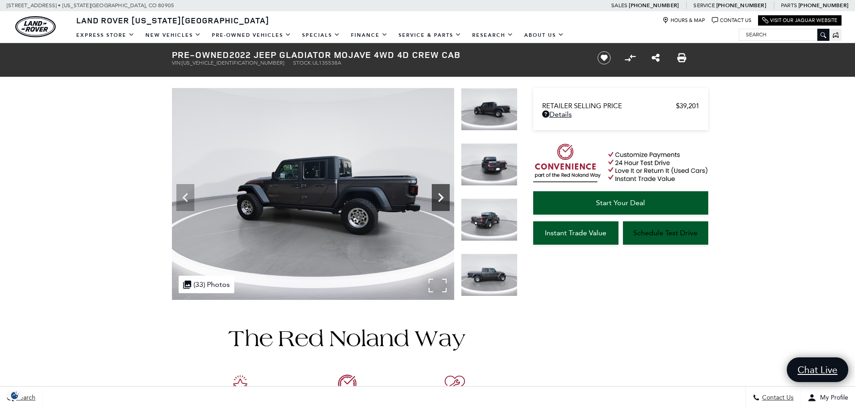
click at [439, 194] on icon "Next" at bounding box center [440, 197] width 5 height 9
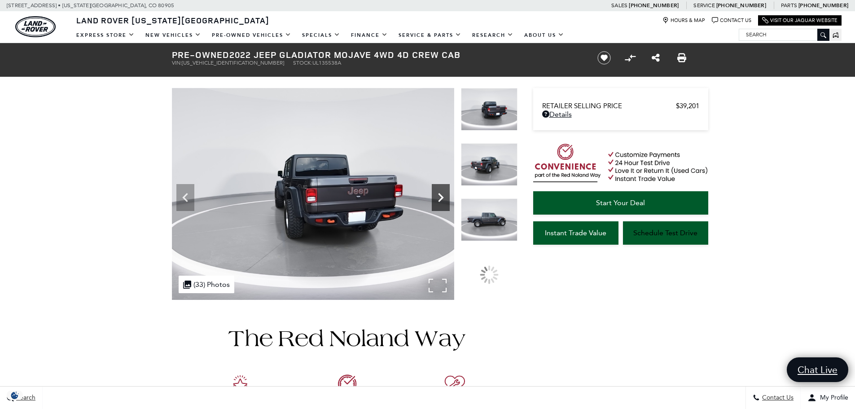
click at [439, 194] on icon "Next" at bounding box center [440, 197] width 5 height 9
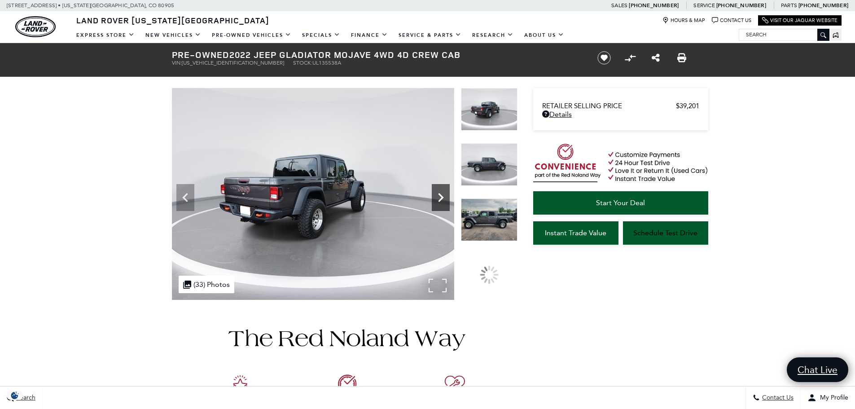
click at [439, 194] on icon "Next" at bounding box center [440, 197] width 5 height 9
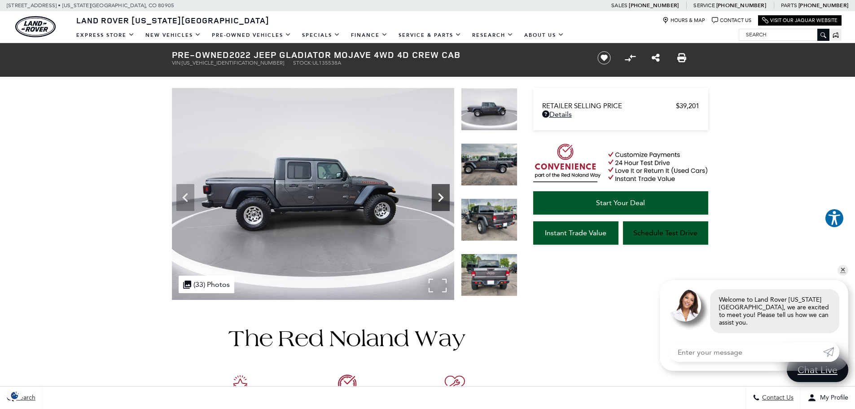
click at [438, 194] on icon "Next" at bounding box center [441, 198] width 18 height 18
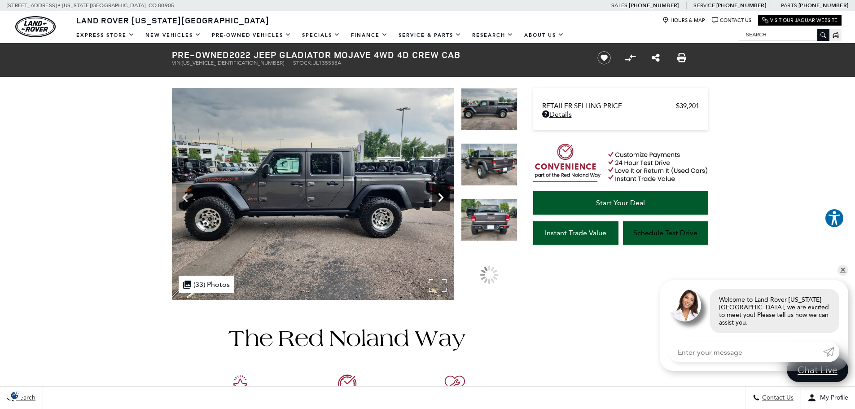
click at [438, 194] on icon "Next" at bounding box center [441, 198] width 18 height 18
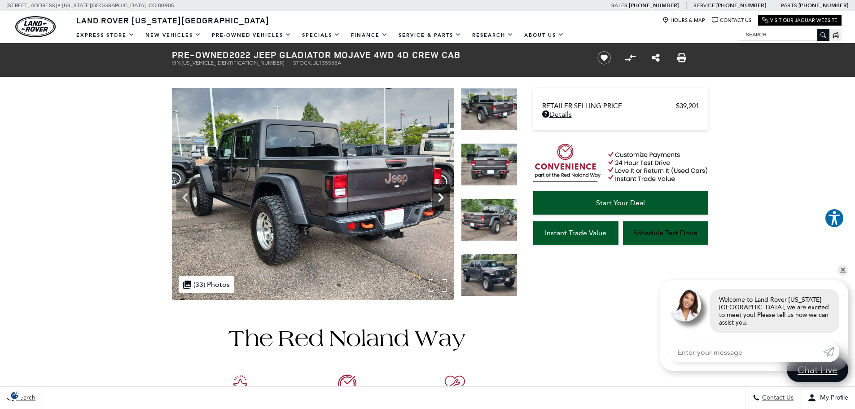
click at [438, 194] on icon "Next" at bounding box center [441, 198] width 18 height 18
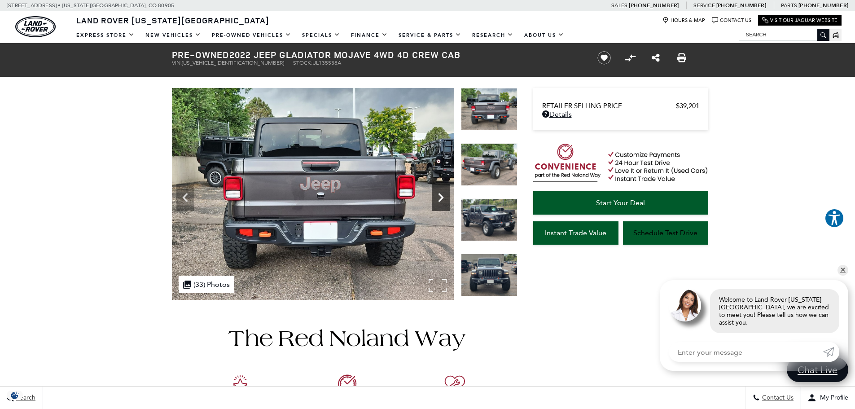
click at [438, 194] on icon "Next" at bounding box center [441, 198] width 18 height 18
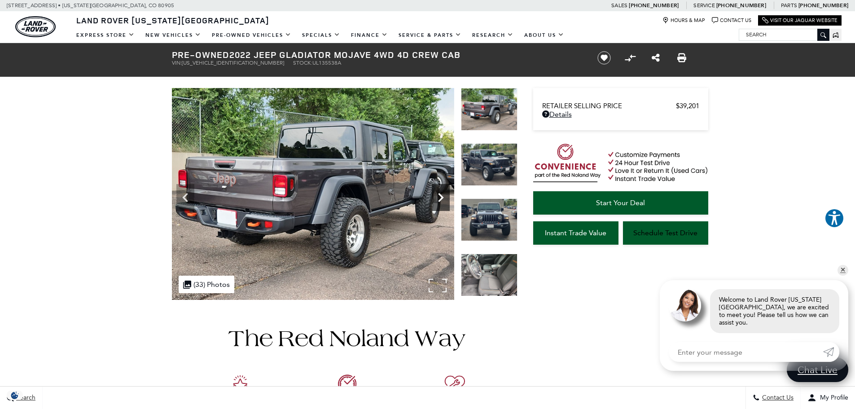
click at [438, 194] on icon "Next" at bounding box center [441, 198] width 18 height 18
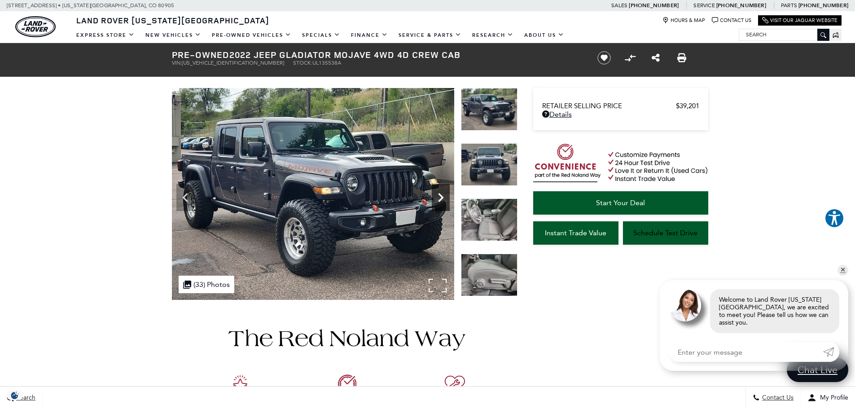
click at [438, 194] on icon "Next" at bounding box center [441, 198] width 18 height 18
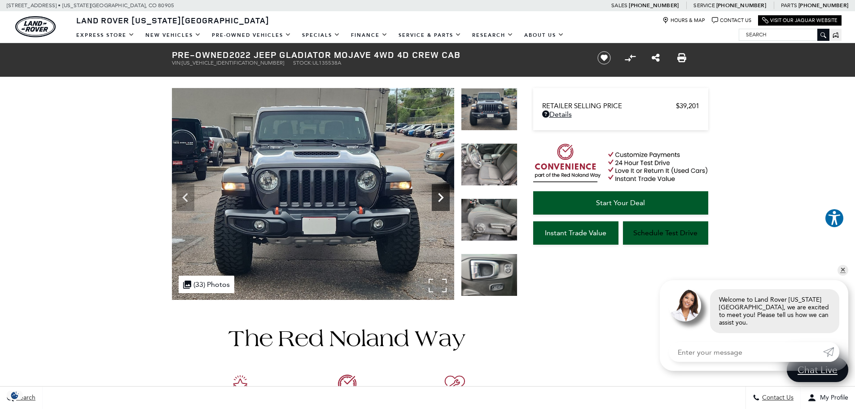
click at [438, 194] on icon "Next" at bounding box center [441, 198] width 18 height 18
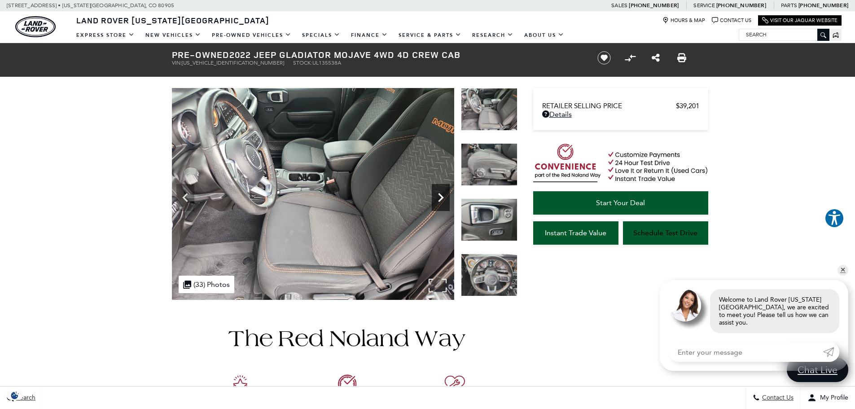
click at [438, 194] on icon "Next" at bounding box center [441, 198] width 18 height 18
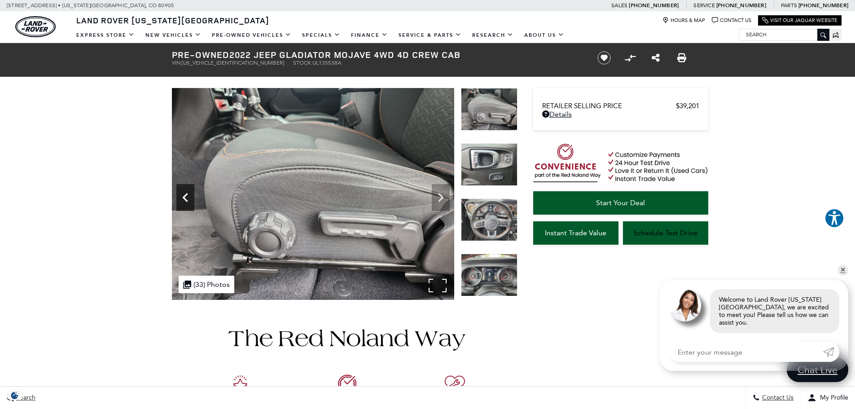
click at [189, 194] on icon "Previous" at bounding box center [185, 198] width 18 height 18
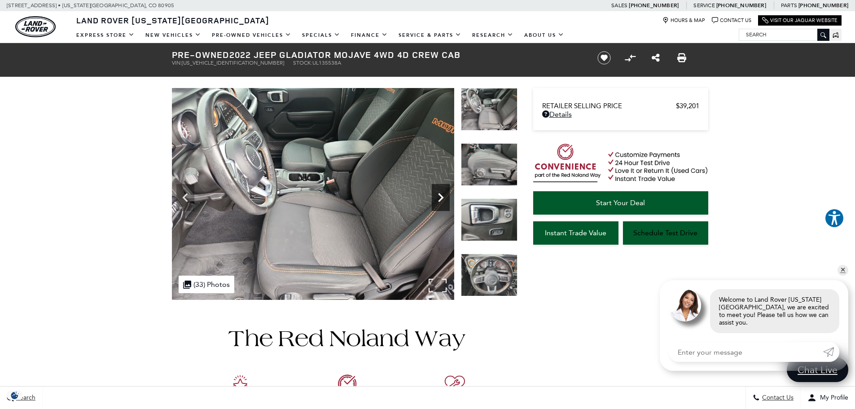
click at [439, 194] on icon "Next" at bounding box center [440, 197] width 5 height 9
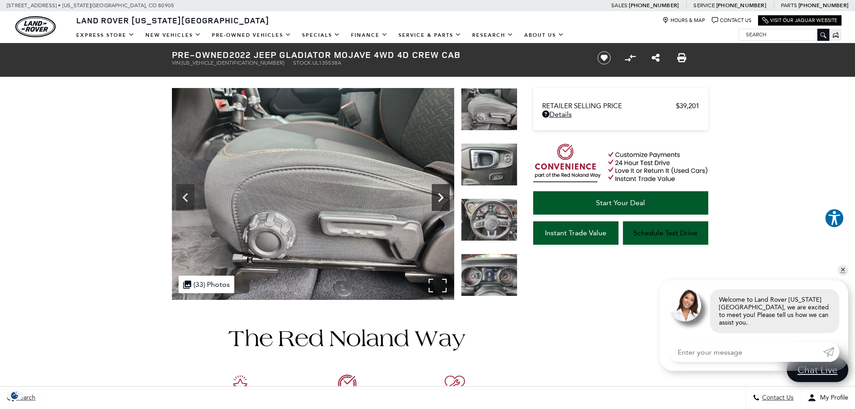
click at [439, 195] on icon "Next" at bounding box center [440, 197] width 5 height 9
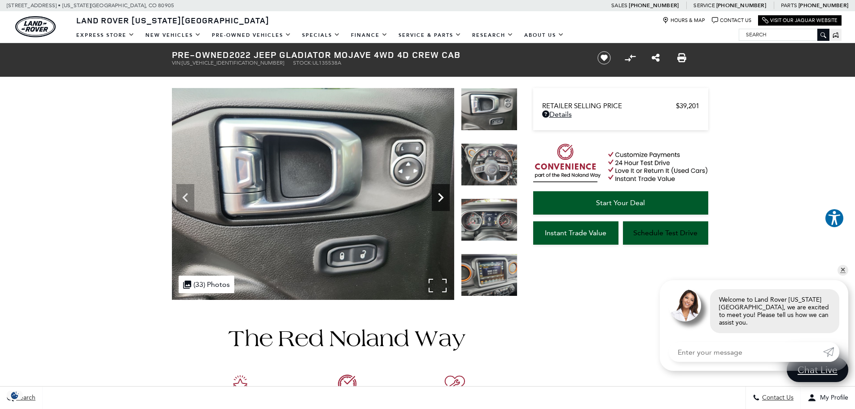
click at [439, 195] on icon "Next" at bounding box center [440, 197] width 5 height 9
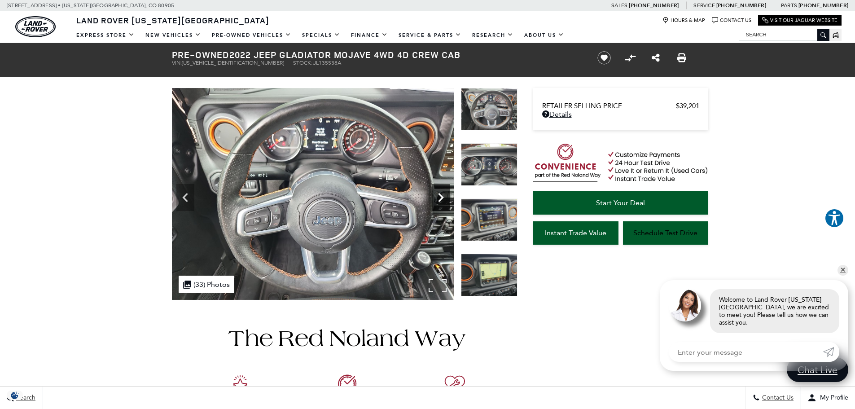
click at [439, 195] on icon "Next" at bounding box center [440, 197] width 5 height 9
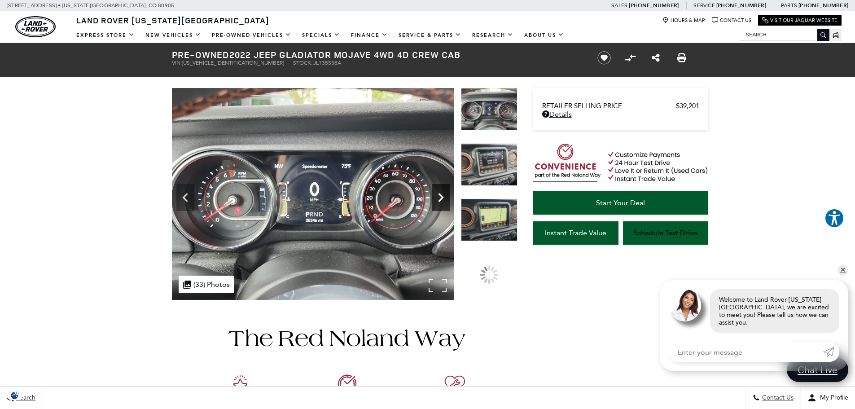
click at [439, 195] on icon "Next" at bounding box center [440, 197] width 5 height 9
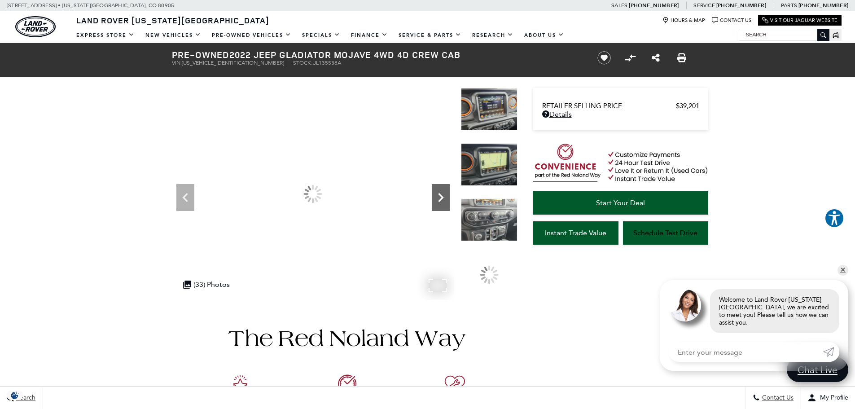
click at [439, 195] on icon "Next" at bounding box center [440, 197] width 5 height 9
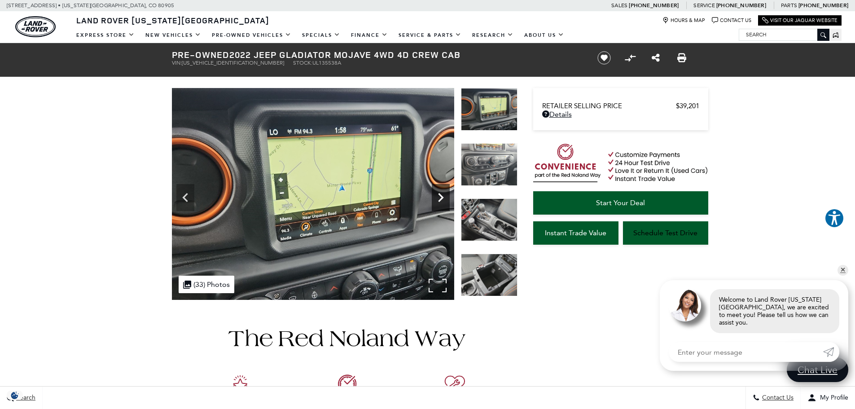
click at [439, 195] on icon "Next" at bounding box center [440, 197] width 5 height 9
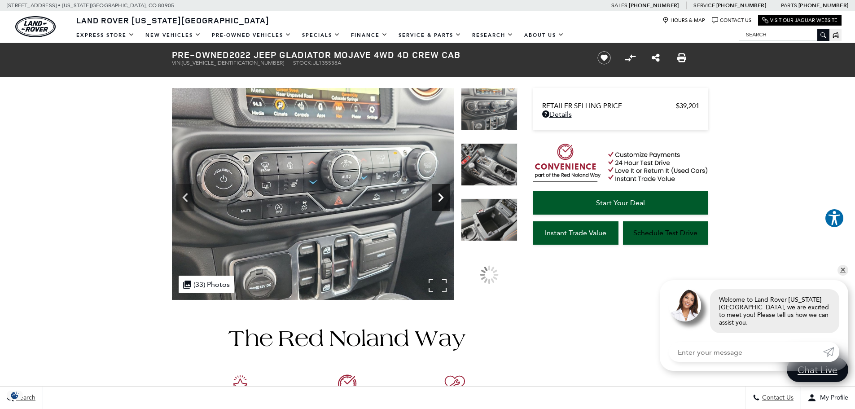
click at [439, 195] on icon "Next" at bounding box center [440, 197] width 5 height 9
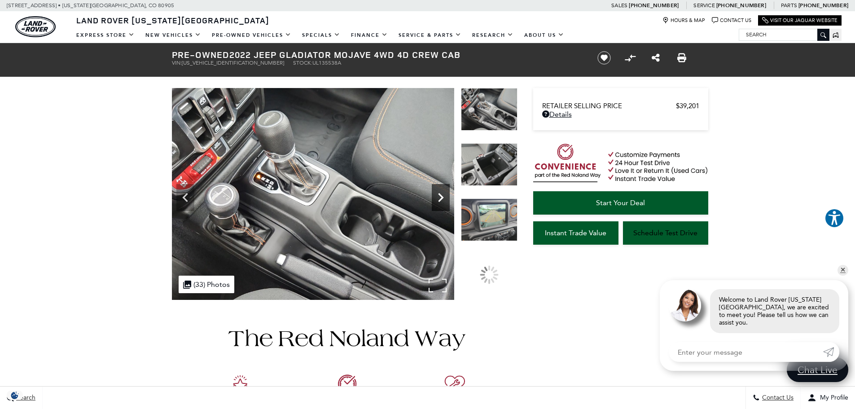
click at [439, 195] on icon "Next" at bounding box center [440, 197] width 5 height 9
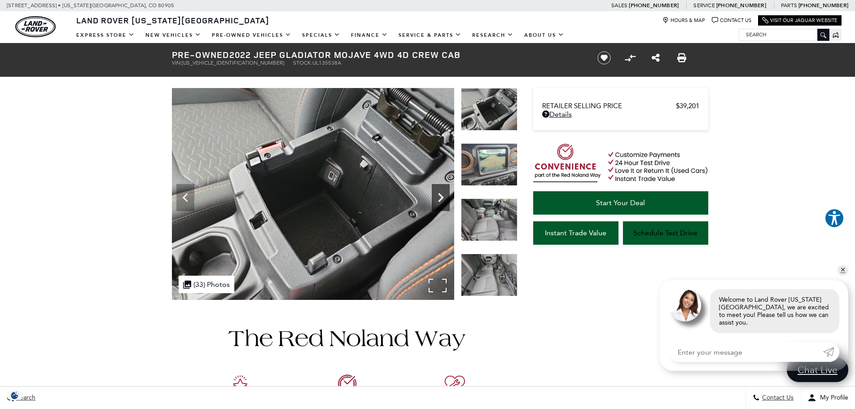
click at [439, 195] on icon "Next" at bounding box center [440, 197] width 5 height 9
